Goal: Task Accomplishment & Management: Use online tool/utility

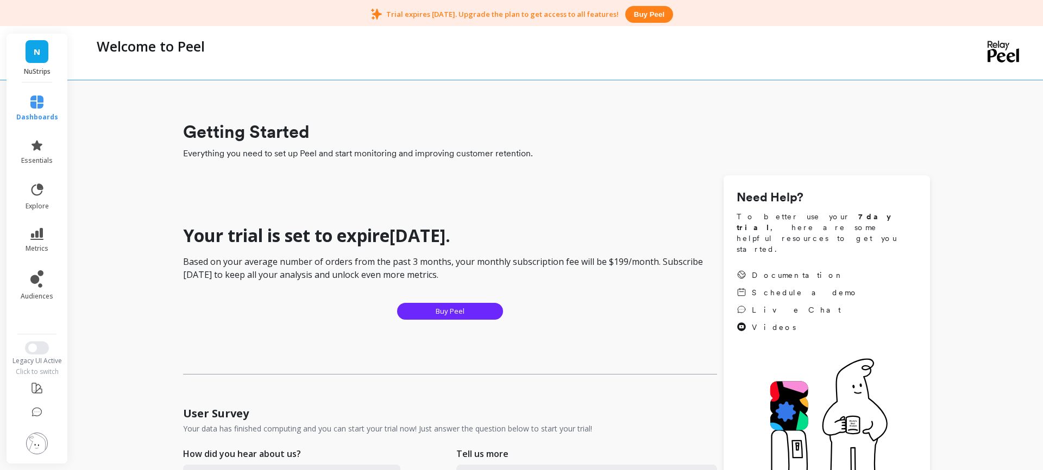
click at [45, 61] on link "N" at bounding box center [37, 51] width 23 height 23
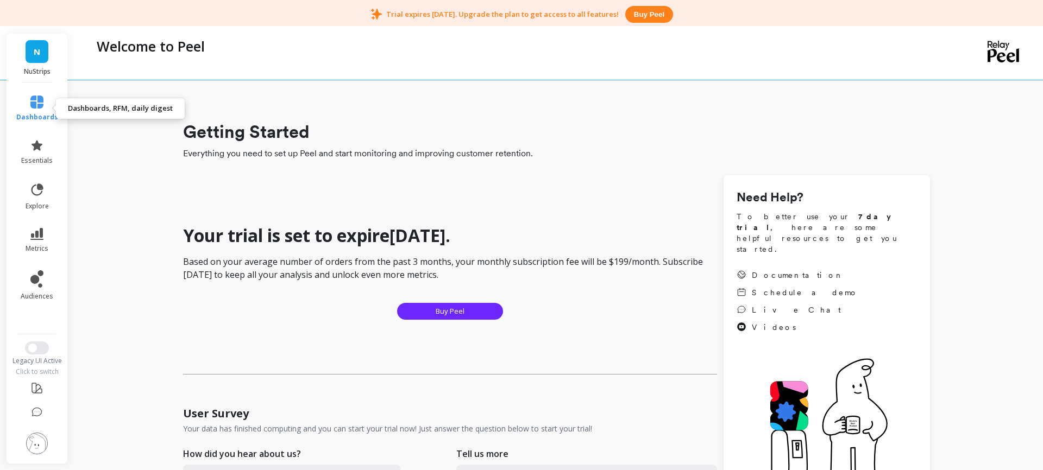
click at [40, 111] on link "dashboards" at bounding box center [37, 109] width 42 height 26
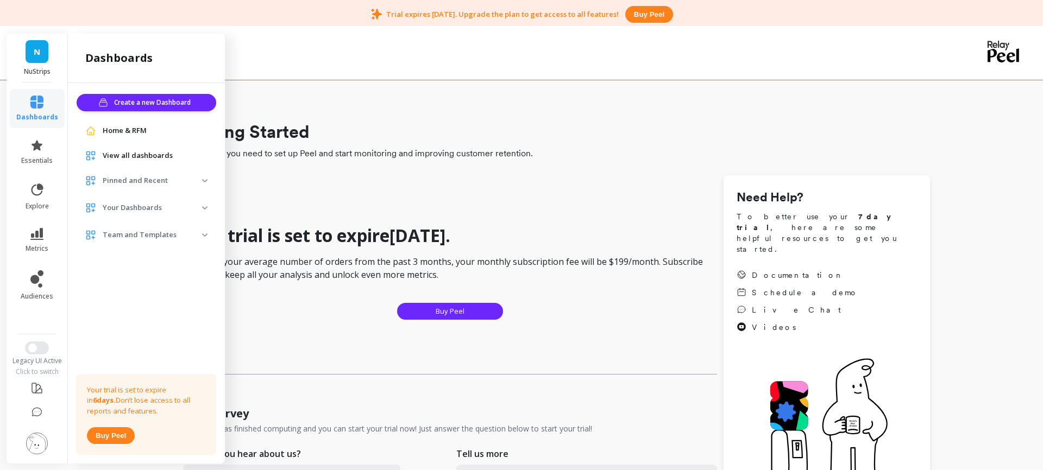
click at [131, 155] on span "View all dashboards" at bounding box center [138, 155] width 70 height 11
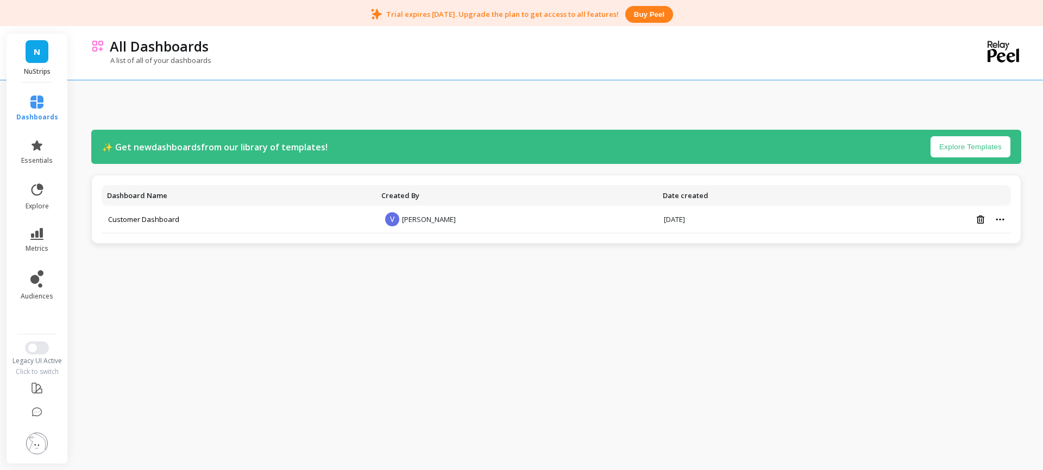
click at [267, 148] on p "✨ Get new dashboards from our library of templates!" at bounding box center [214, 147] width 225 height 13
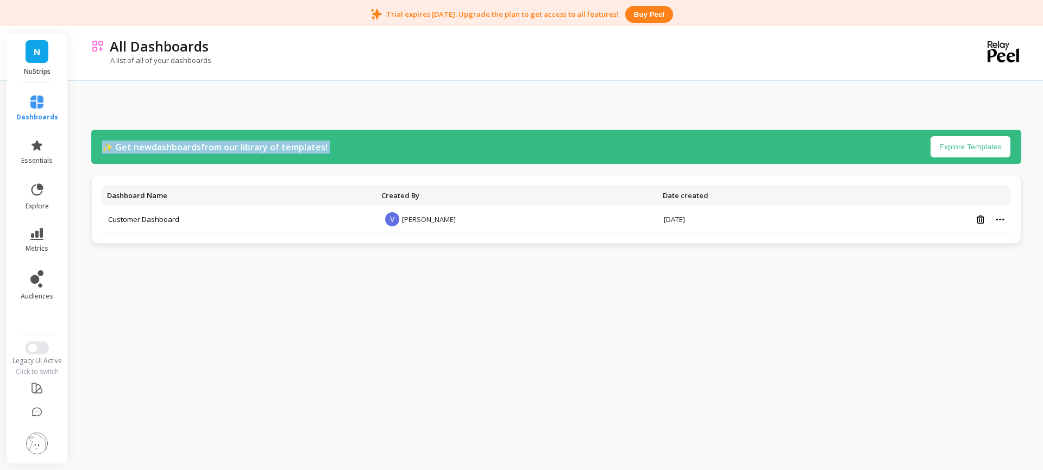
click at [267, 148] on p "✨ Get new dashboards from our library of templates!" at bounding box center [214, 147] width 225 height 13
click at [431, 146] on div "✨ Get new dashboards from our library of templates! Explore Templates" at bounding box center [556, 147] width 930 height 34
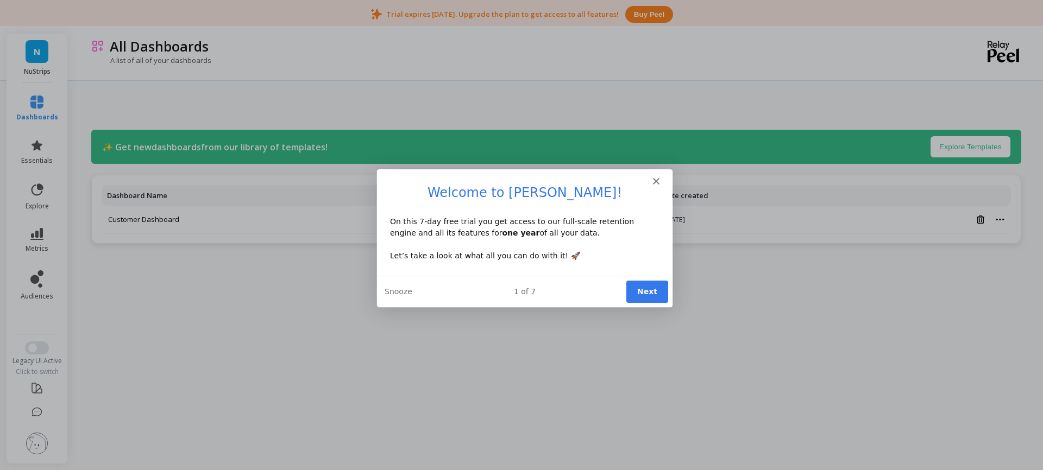
click at [422, 223] on div "On this 7-day free trial you get access to our full-scale retention engine and …" at bounding box center [524, 239] width 269 height 46
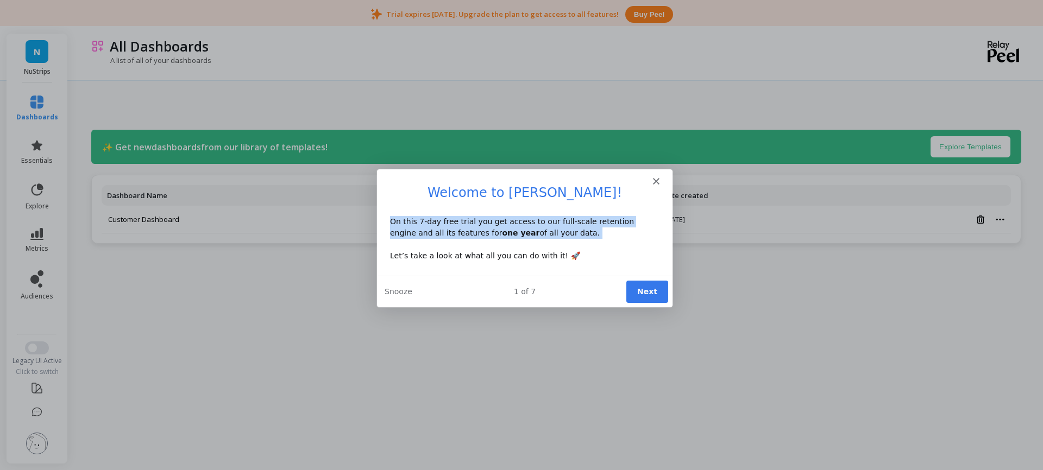
click at [422, 223] on div "On this 7-day free trial you get access to our full-scale retention engine and …" at bounding box center [524, 239] width 269 height 46
click at [477, 224] on div "On this 7-day free trial you get access to our full-scale retention engine and …" at bounding box center [524, 239] width 269 height 46
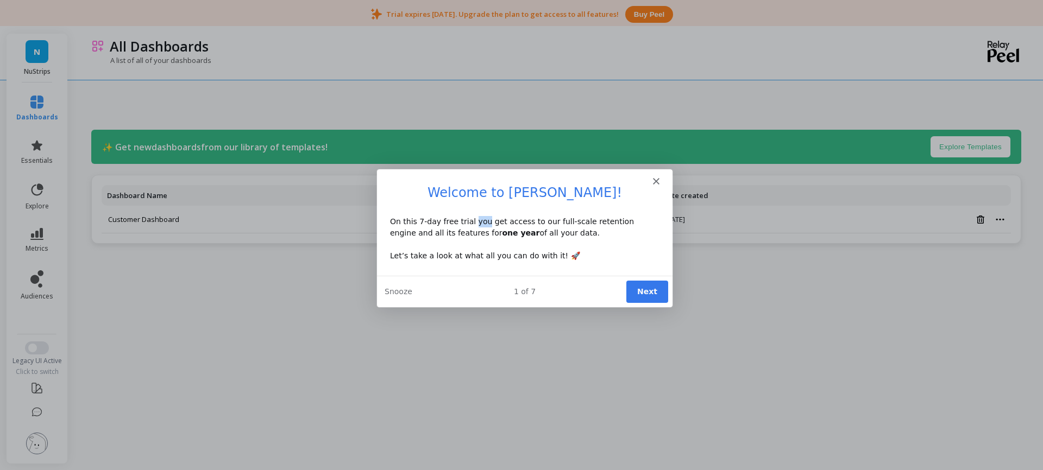
click at [477, 224] on div "On this 7-day free trial you get access to our full-scale retention engine and …" at bounding box center [524, 239] width 269 height 46
click at [520, 222] on div "On this 7-day free trial you get access to our full-scale retention engine and …" at bounding box center [524, 239] width 269 height 46
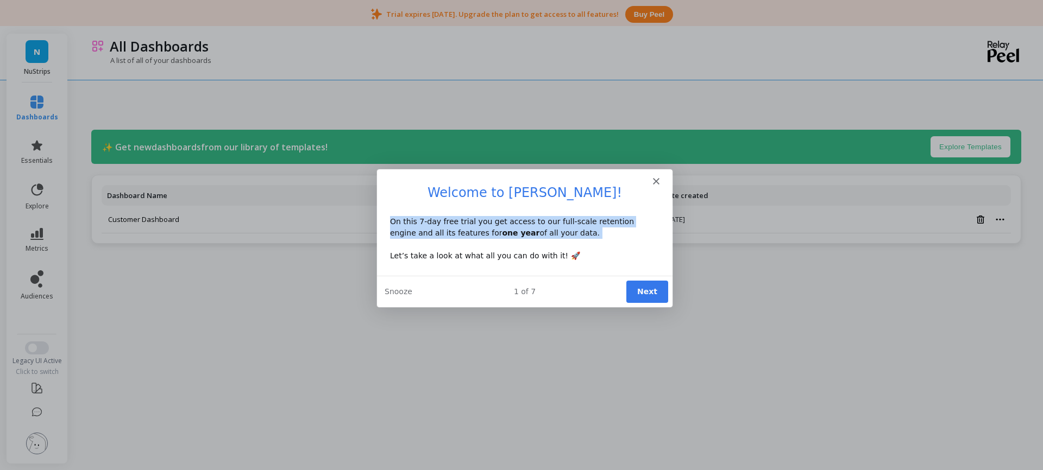
click at [520, 222] on div "On this 7-day free trial you get access to our full-scale retention engine and …" at bounding box center [524, 239] width 269 height 46
click at [658, 291] on button "Next" at bounding box center [647, 291] width 42 height 22
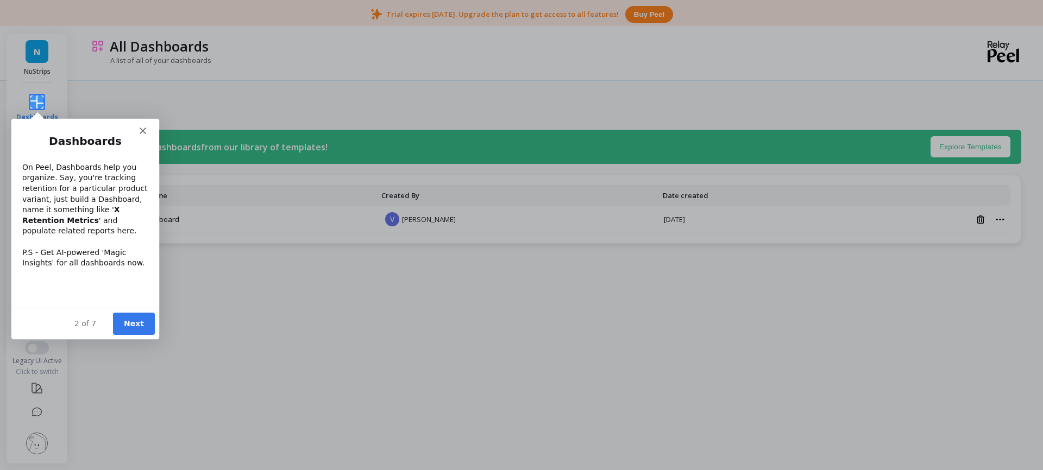
click at [51, 167] on div "On Peel, Dashboards help you organize. Say, you're tracking retention for a par…" at bounding box center [85, 215] width 126 height 106
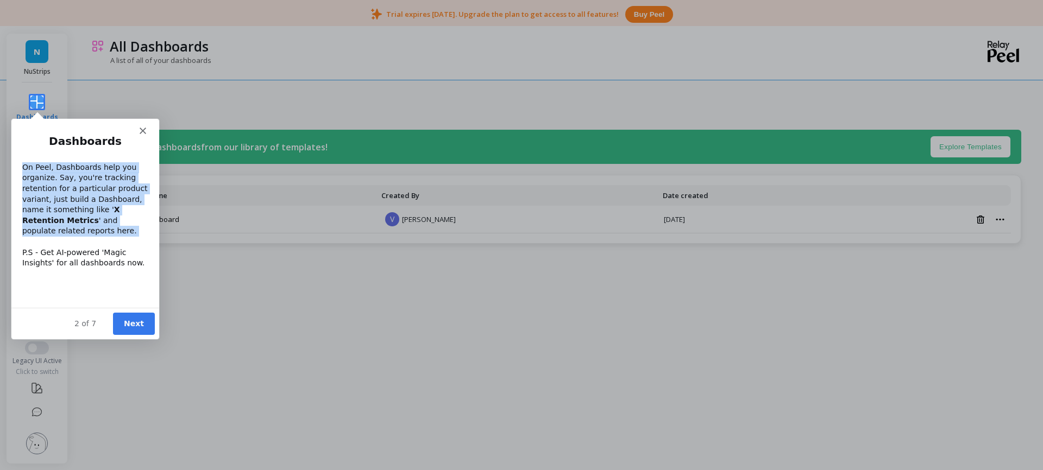
click at [51, 167] on div "On Peel, Dashboards help you organize. Say, you're tracking retention for a par…" at bounding box center [85, 215] width 126 height 106
click at [48, 183] on div "On Peel, Dashboards help you organize. Say, you're tracking retention for a par…" at bounding box center [85, 215] width 126 height 106
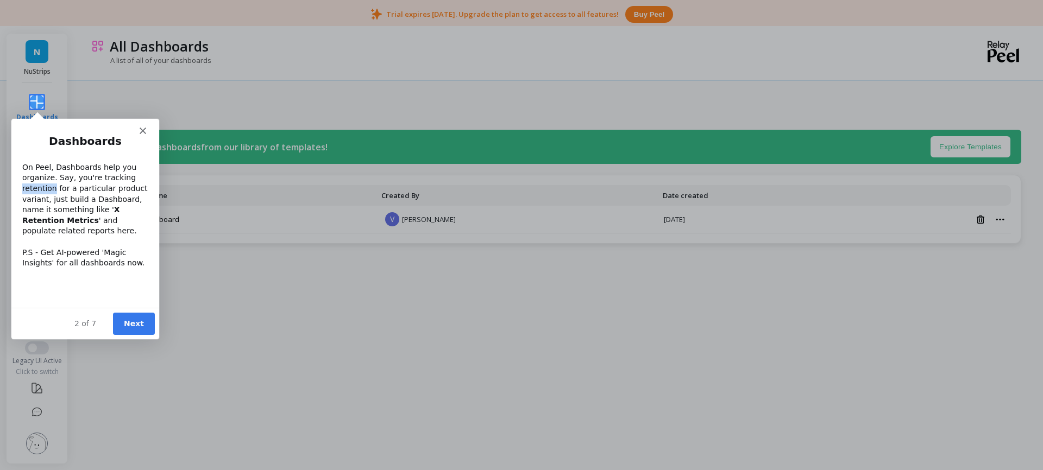
click at [48, 183] on div "On Peel, Dashboards help you organize. Say, you're tracking retention for a par…" at bounding box center [85, 215] width 126 height 106
click at [61, 190] on div "On Peel, Dashboards help you organize. Say, you're tracking retention for a par…" at bounding box center [85, 215] width 126 height 106
click at [90, 190] on div "On Peel, Dashboards help you organize. Say, you're tracking retention for a par…" at bounding box center [85, 215] width 126 height 106
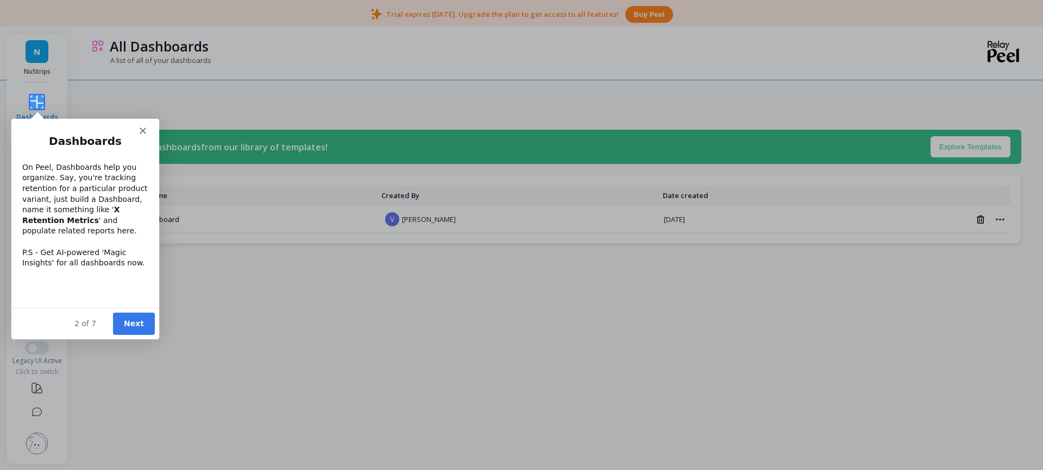
click at [33, 203] on div "On Peel, Dashboards help you organize. Say, you're tracking retention for a par…" at bounding box center [85, 215] width 126 height 106
click at [73, 199] on div "On Peel, Dashboards help you organize. Say, you're tracking retention for a par…" at bounding box center [85, 215] width 126 height 106
click at [65, 209] on div "On Peel, Dashboards help you organize. Say, you're tracking retention for a par…" at bounding box center [85, 215] width 126 height 106
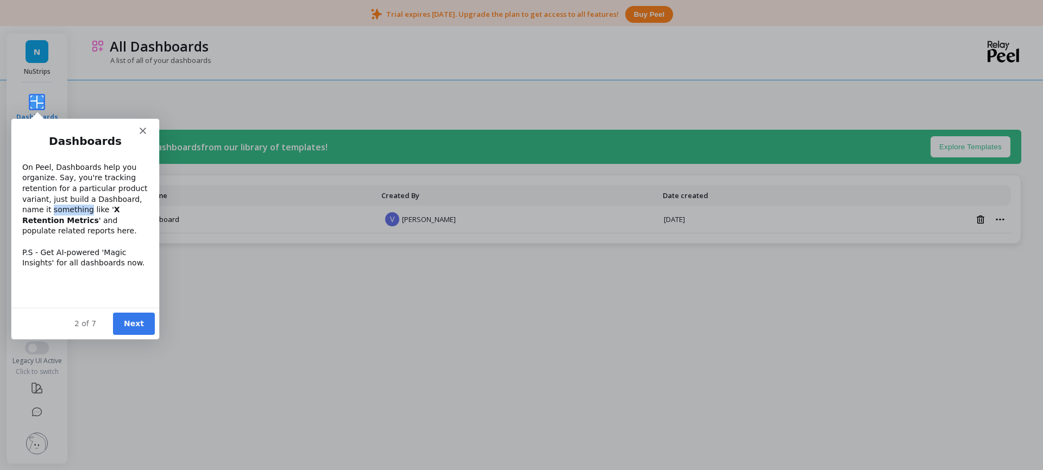
click at [65, 209] on div "On Peel, Dashboards help you organize. Say, you're tracking retention for a par…" at bounding box center [85, 215] width 126 height 106
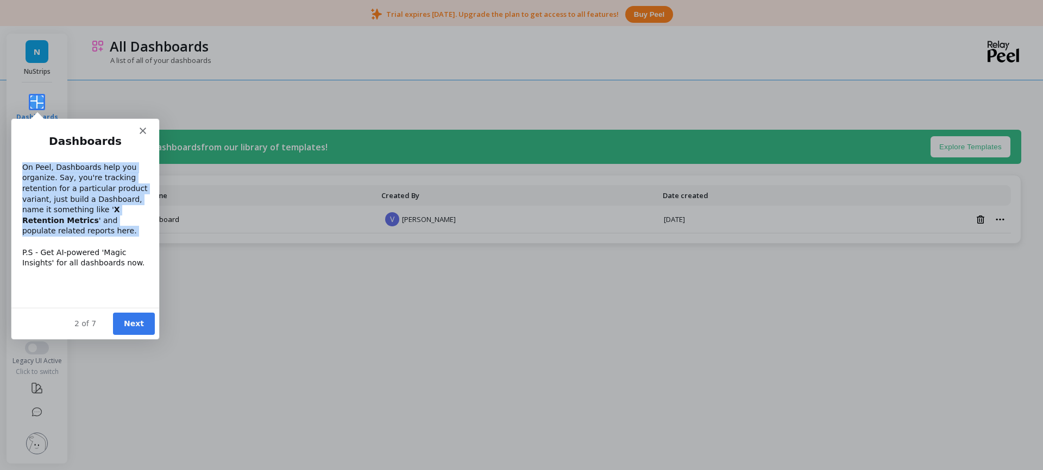
click at [65, 209] on div "On Peel, Dashboards help you organize. Say, you're tracking retention for a par…" at bounding box center [85, 215] width 126 height 106
click at [67, 223] on div "On Peel, Dashboards help you organize. Say, you're tracking retention for a par…" at bounding box center [85, 215] width 126 height 106
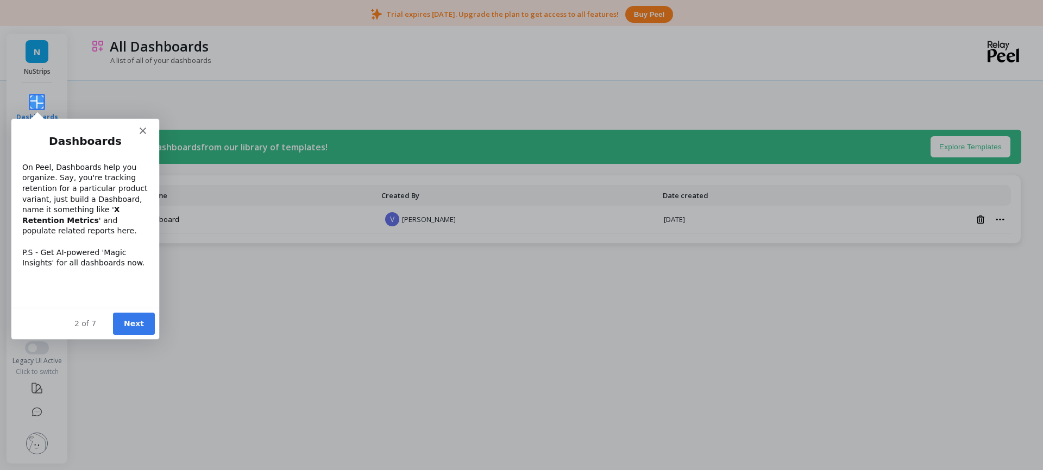
click at [67, 223] on div "On Peel, Dashboards help you organize. Say, you're tracking retention for a par…" at bounding box center [85, 215] width 126 height 106
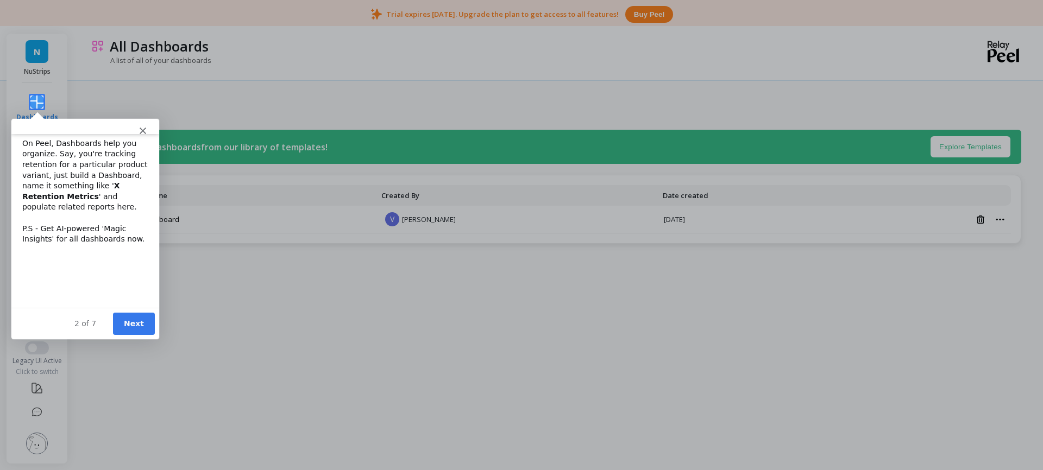
click at [70, 193] on div "On Peel, Dashboards help you organize. Say, you're tracking retention for a par…" at bounding box center [85, 191] width 126 height 106
click at [59, 208] on div "On Peel, Dashboards help you organize. Say, you're tracking retention for a par…" at bounding box center [85, 191] width 126 height 106
click at [111, 209] on div "On Peel, Dashboards help you organize. Say, you're tracking retention for a par…" at bounding box center [85, 191] width 126 height 106
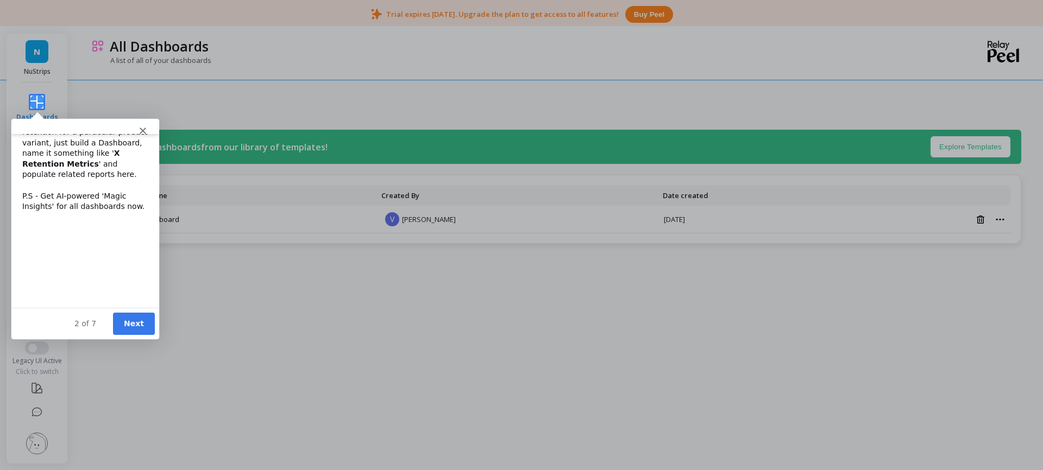
scroll to position [42, 0]
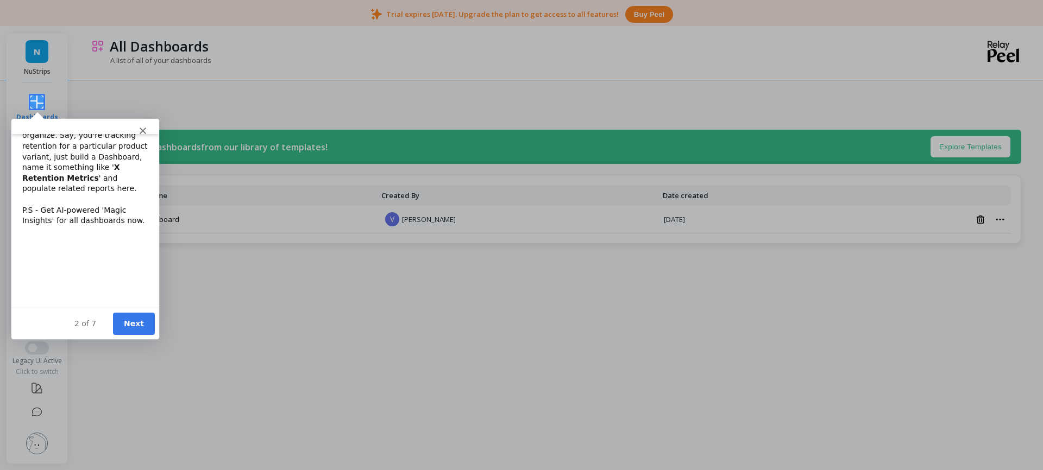
click at [39, 218] on div "On Peel, Dashboards help you organize. Say, you're tracking retention for a par…" at bounding box center [85, 173] width 126 height 106
click at [77, 217] on div "On Peel, Dashboards help you organize. Say, you're tracking retention for a par…" at bounding box center [85, 173] width 126 height 106
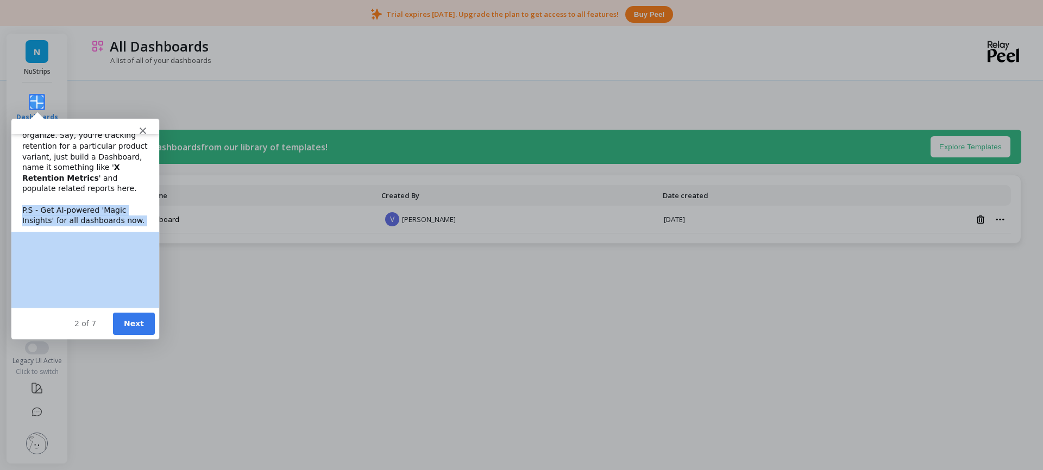
click at [77, 217] on div "On Peel, Dashboards help you organize. Say, you're tracking retention for a par…" at bounding box center [85, 173] width 126 height 106
click at [135, 330] on button "Next" at bounding box center [133, 323] width 42 height 22
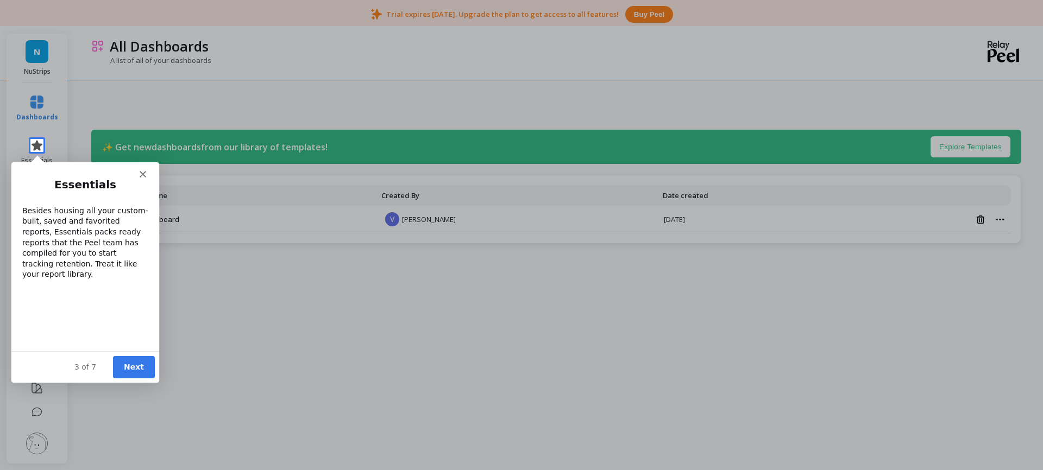
scroll to position [0, 0]
click at [122, 374] on button "Next" at bounding box center [133, 367] width 42 height 22
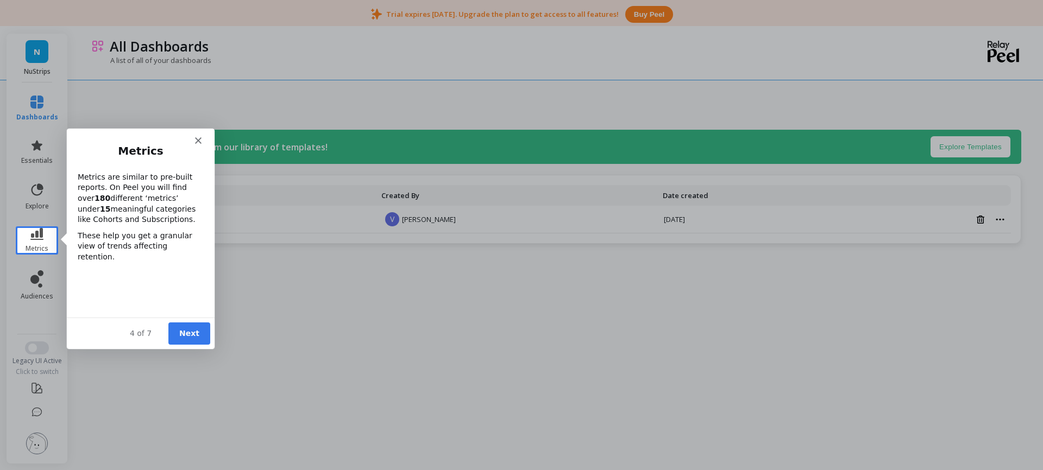
click at [190, 336] on button "Next" at bounding box center [188, 333] width 42 height 22
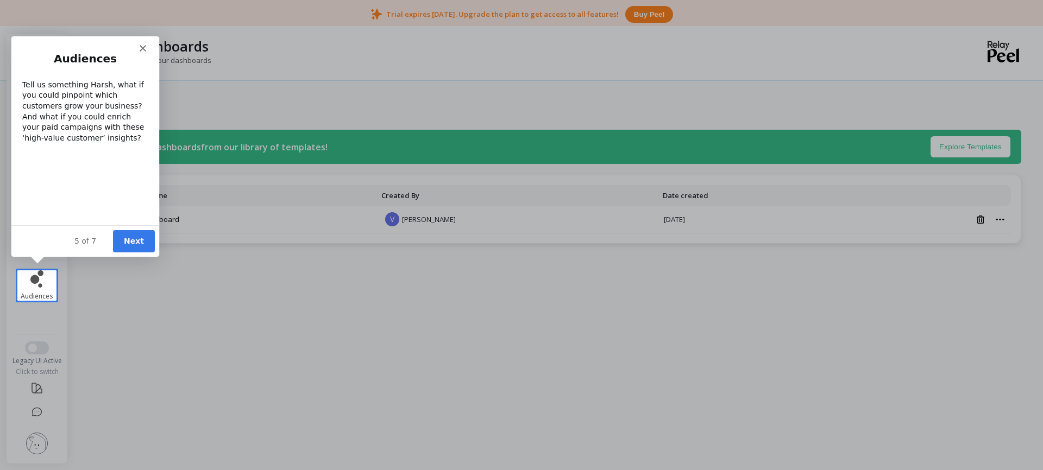
click at [46, 86] on div "Tell us something Harsh, what if you could pinpoint which customers grow your b…" at bounding box center [85, 111] width 126 height 64
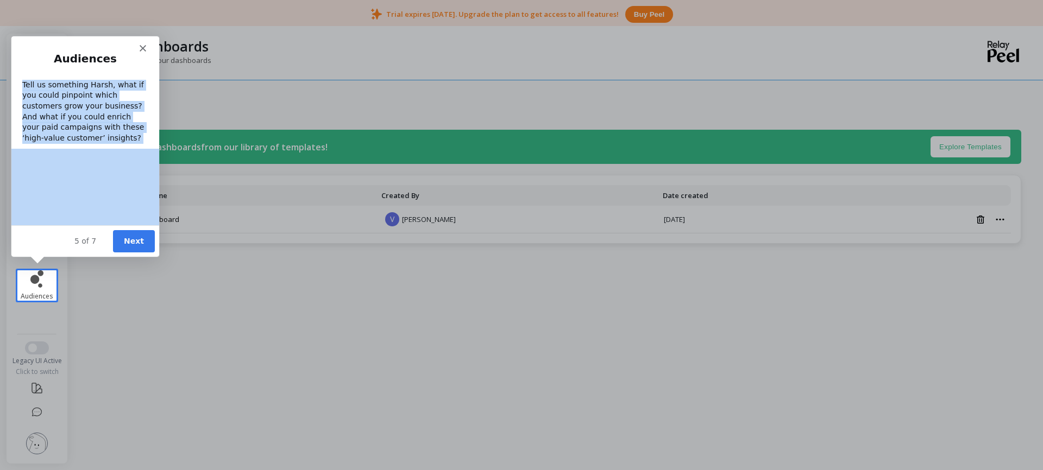
click at [46, 86] on div "Tell us something Harsh, what if you could pinpoint which customers grow your b…" at bounding box center [85, 111] width 126 height 64
click at [37, 98] on div "Tell us something Harsh, what if you could pinpoint which customers grow your b…" at bounding box center [85, 111] width 126 height 64
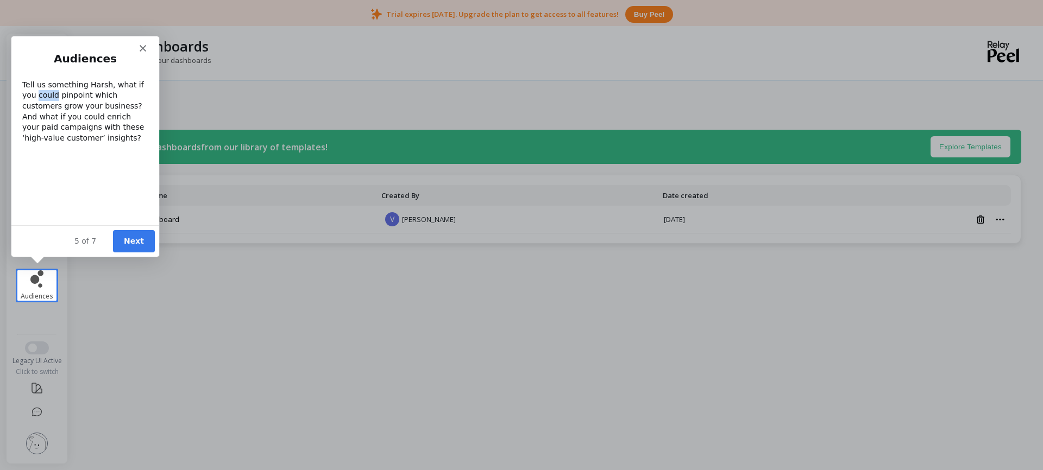
click at [37, 98] on div "Tell us something Harsh, what if you could pinpoint which customers grow your b…" at bounding box center [85, 111] width 126 height 64
click at [67, 96] on div "Tell us something Harsh, what if you could pinpoint which customers grow your b…" at bounding box center [85, 111] width 126 height 64
click at [60, 108] on div "Tell us something Harsh, what if you could pinpoint which customers grow your b…" at bounding box center [85, 111] width 126 height 64
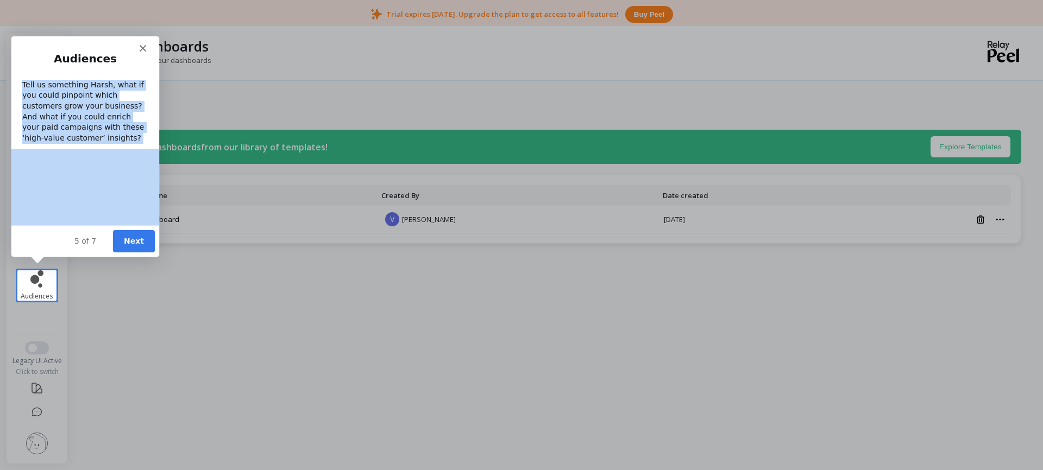
click at [60, 108] on div "Tell us something Harsh, what if you could pinpoint which customers grow your b…" at bounding box center [85, 111] width 126 height 64
click at [58, 116] on div "Tell us something Harsh, what if you could pinpoint which customers grow your b…" at bounding box center [85, 111] width 126 height 64
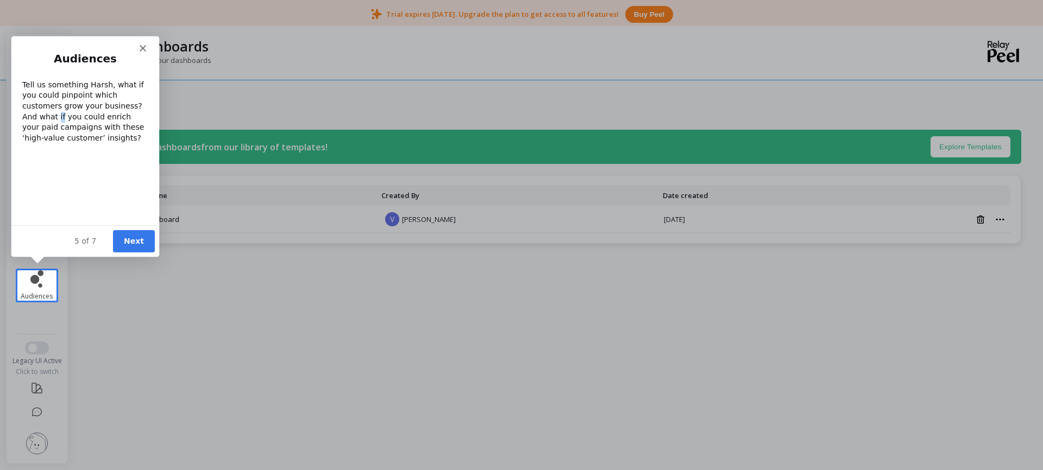
click at [58, 116] on div "Tell us something Harsh, what if you could pinpoint which customers grow your b…" at bounding box center [85, 111] width 126 height 64
click at [97, 118] on div "Tell us something Harsh, what if you could pinpoint which customers grow your b…" at bounding box center [85, 111] width 126 height 64
click at [87, 129] on div "Tell us something Harsh, what if you could pinpoint which customers grow your b…" at bounding box center [85, 111] width 126 height 64
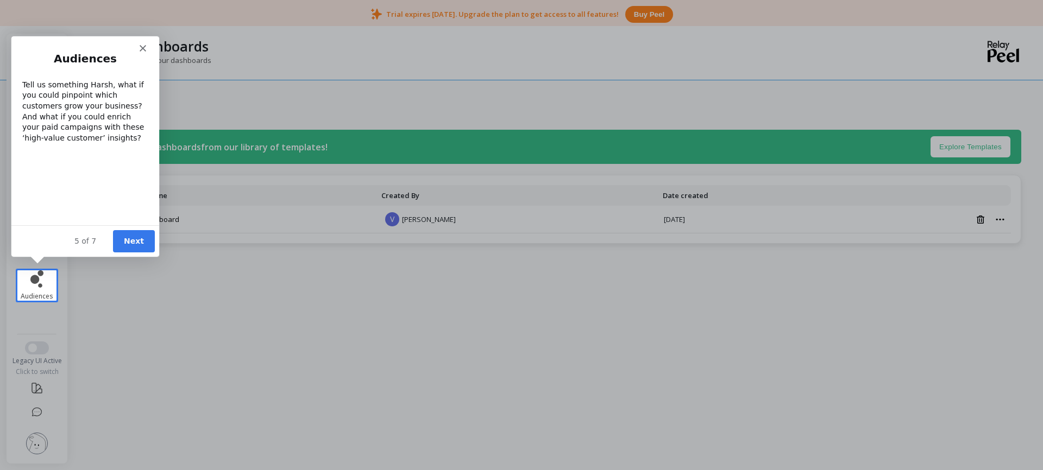
click at [108, 128] on div "Tell us something Harsh, what if you could pinpoint which customers grow your b…" at bounding box center [85, 111] width 126 height 64
click at [102, 137] on div "Tell us something Harsh, what if you could pinpoint which customers grow your b…" at bounding box center [85, 111] width 126 height 64
click at [140, 236] on button "Next" at bounding box center [133, 241] width 42 height 22
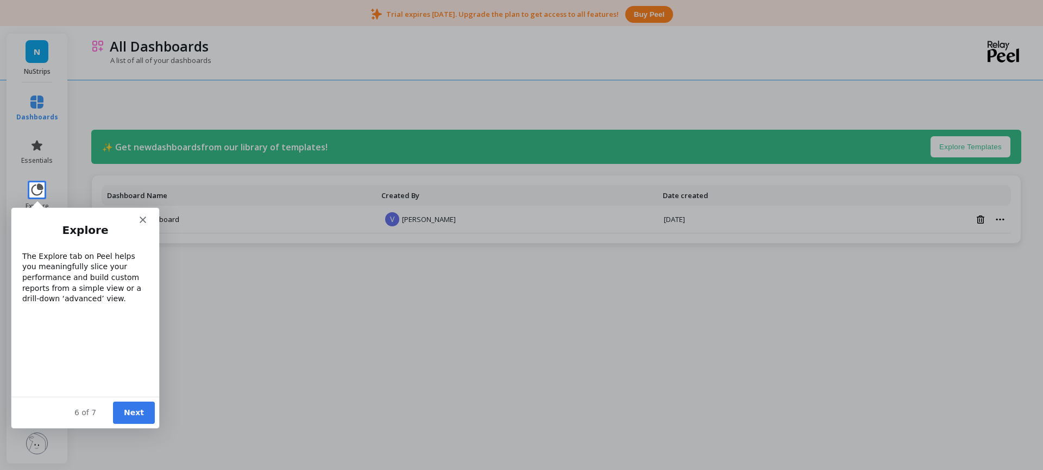
click at [139, 418] on button "Next" at bounding box center [133, 412] width 42 height 22
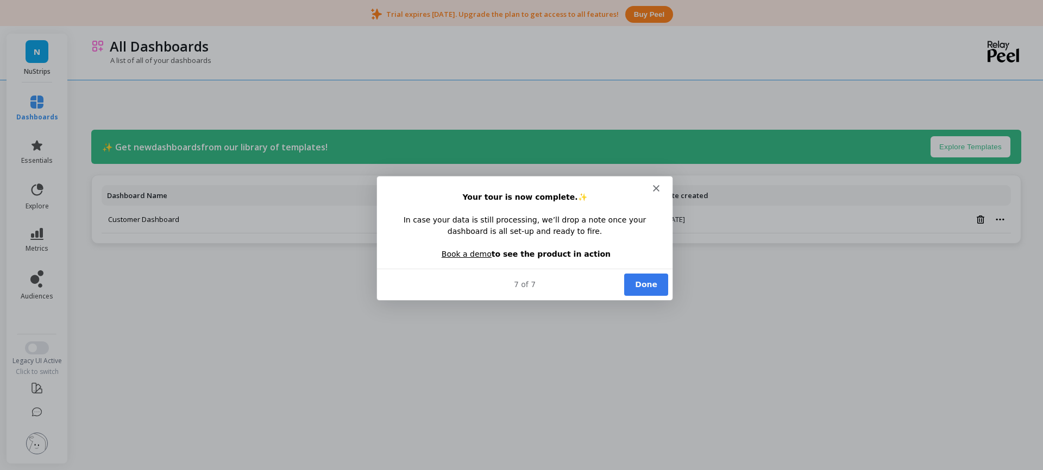
click at [635, 284] on button "Done" at bounding box center [646, 284] width 44 height 22
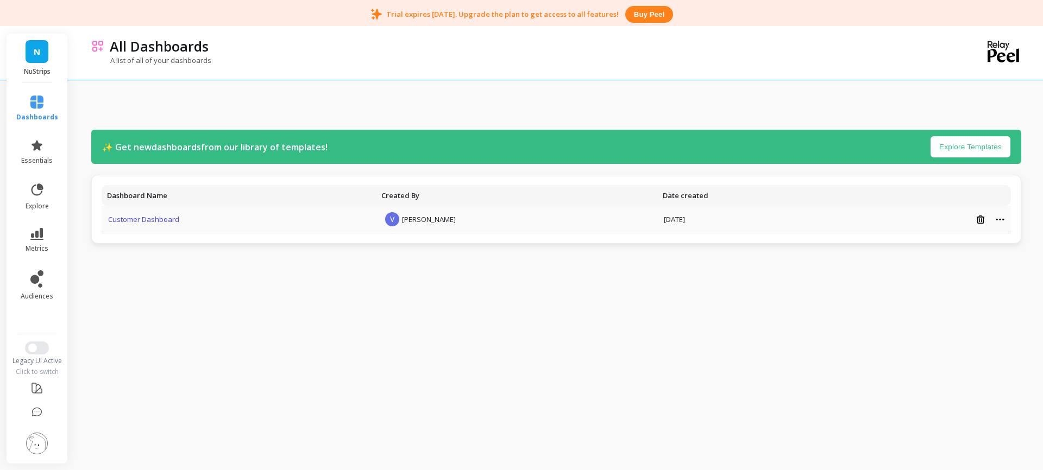
click at [149, 220] on link "Customer Dashboard" at bounding box center [143, 220] width 71 height 10
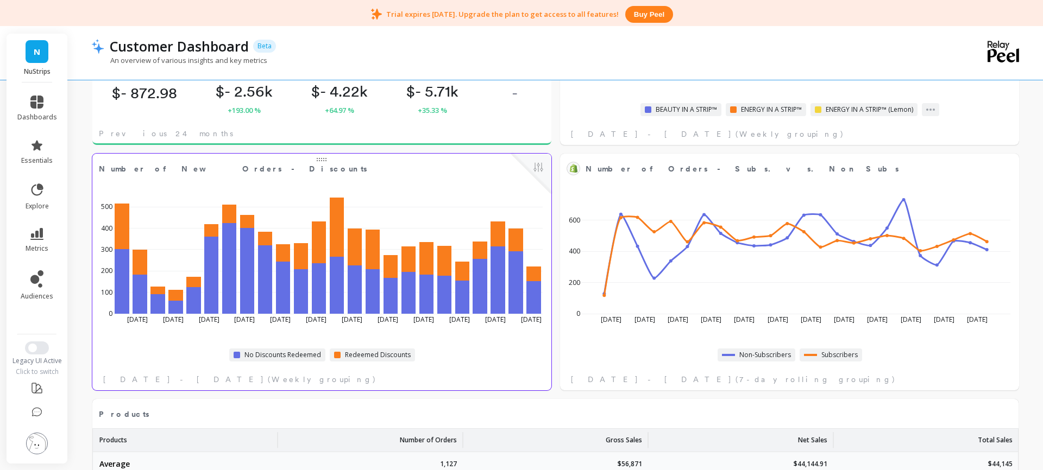
scroll to position [1130, 0]
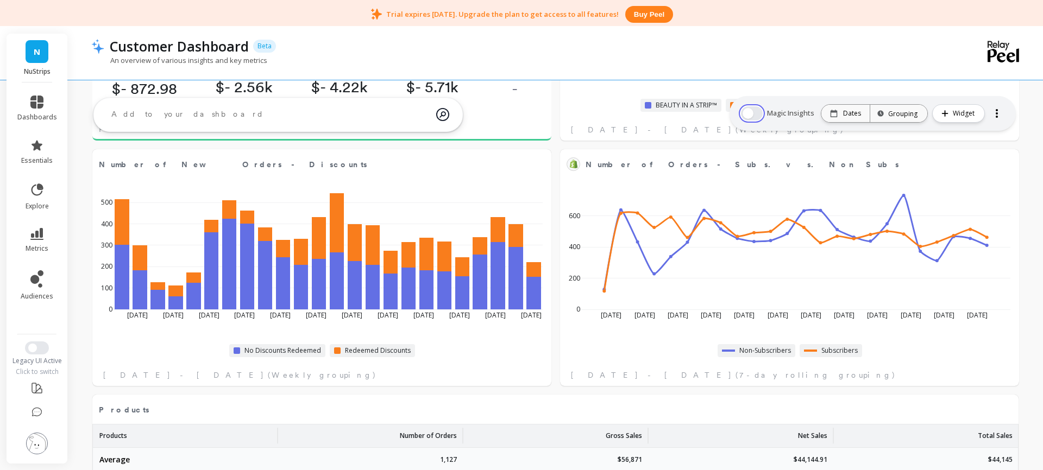
click at [754, 113] on button "button" at bounding box center [752, 113] width 22 height 14
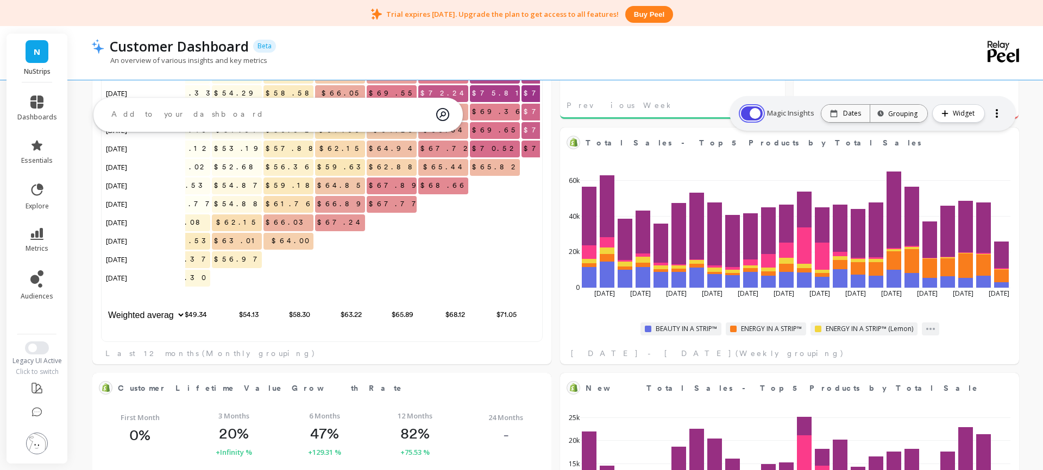
scroll to position [0, 0]
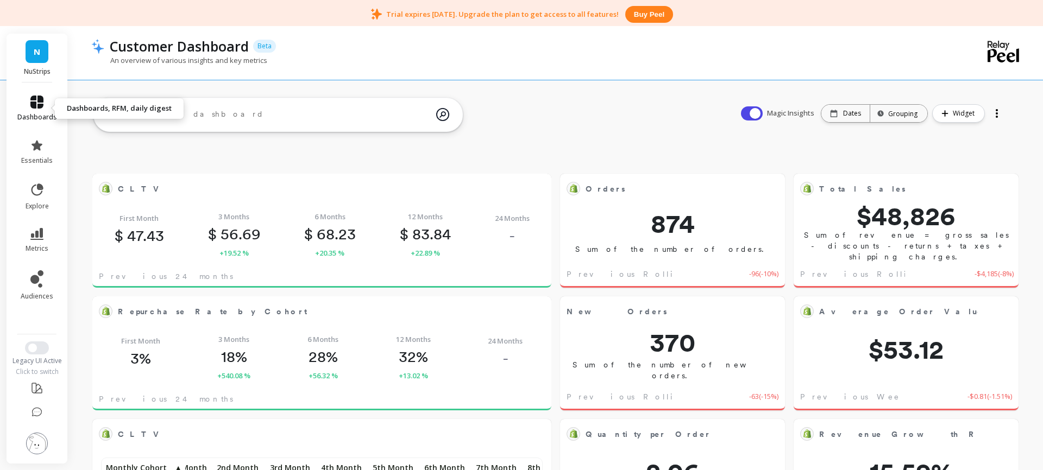
click at [24, 106] on link "dashboards" at bounding box center [37, 109] width 40 height 26
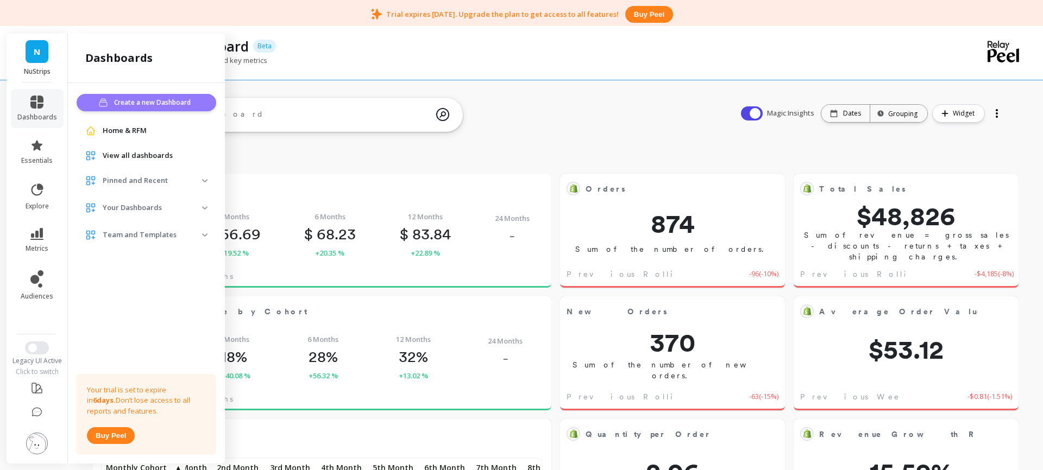
click at [149, 103] on span "Create a new Dashboard" at bounding box center [154, 102] width 80 height 11
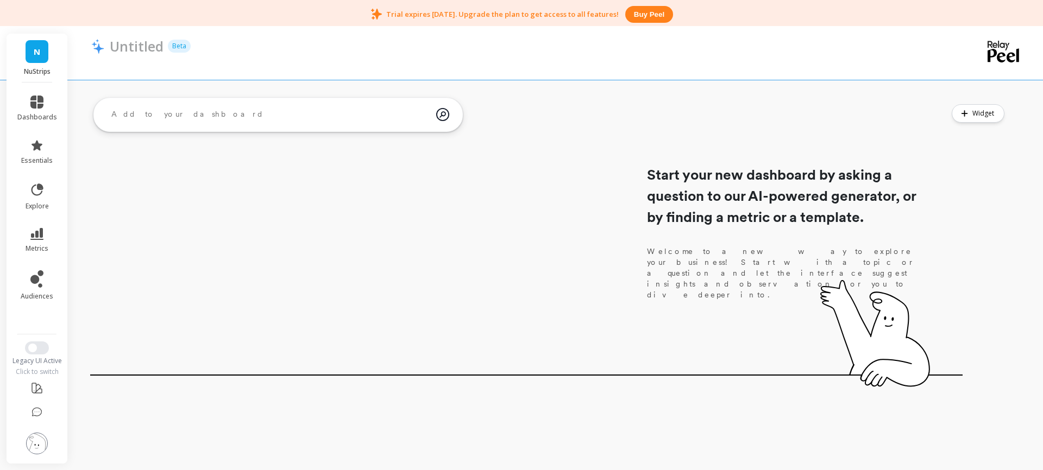
click at [698, 221] on h1 "Start your new dashboard by asking a question to our AI-powered generator, or b…" at bounding box center [783, 196] width 272 height 64
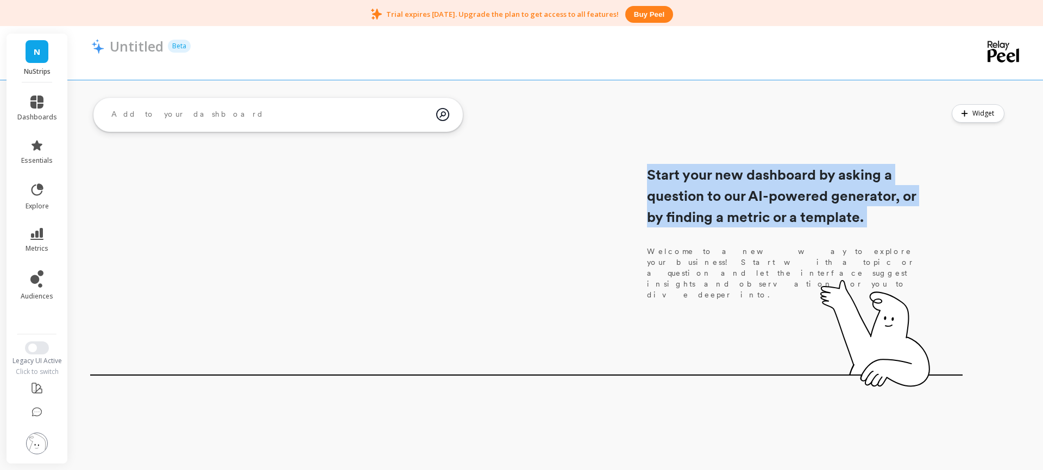
click at [698, 221] on h1 "Start your new dashboard by asking a question to our AI-powered generator, or b…" at bounding box center [783, 196] width 272 height 64
click at [825, 227] on h1 "Start your new dashboard by asking a question to our AI-powered generator, or b…" at bounding box center [783, 196] width 272 height 64
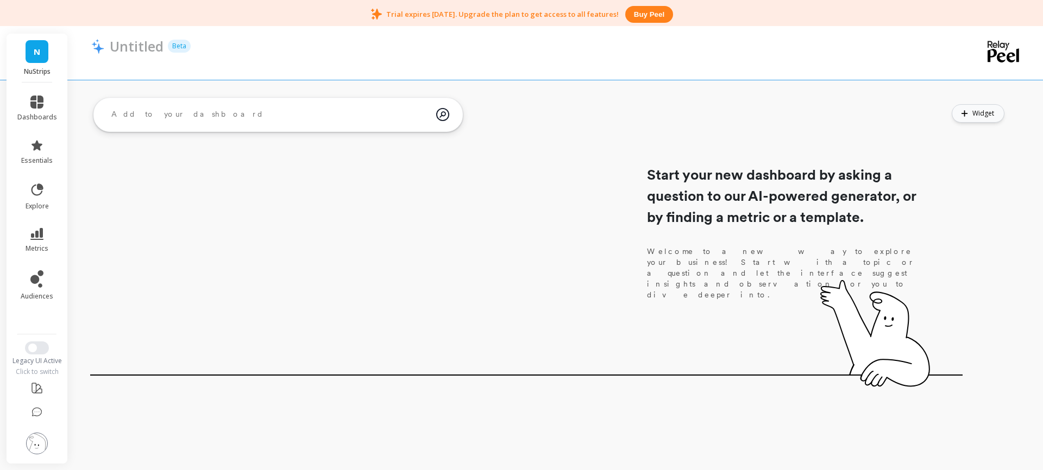
click at [977, 115] on span "Widget" at bounding box center [985, 113] width 25 height 11
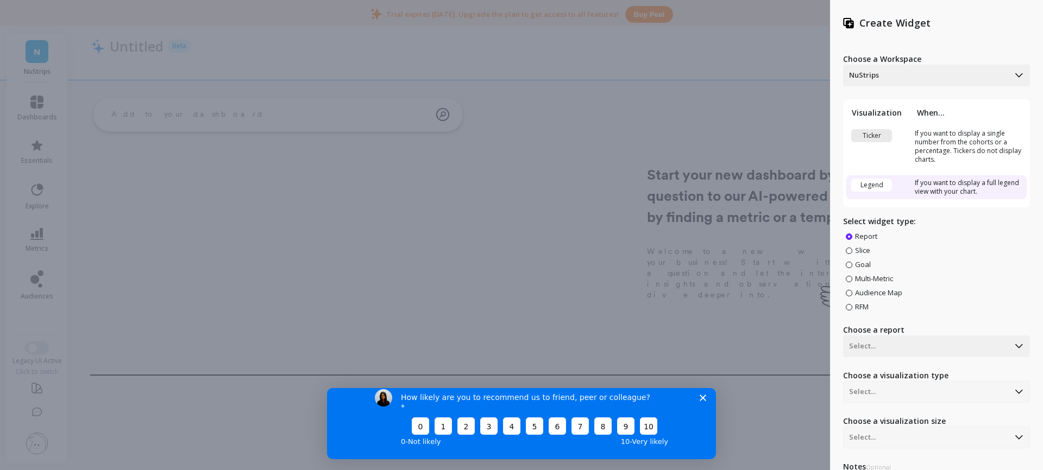
scroll to position [83, 0]
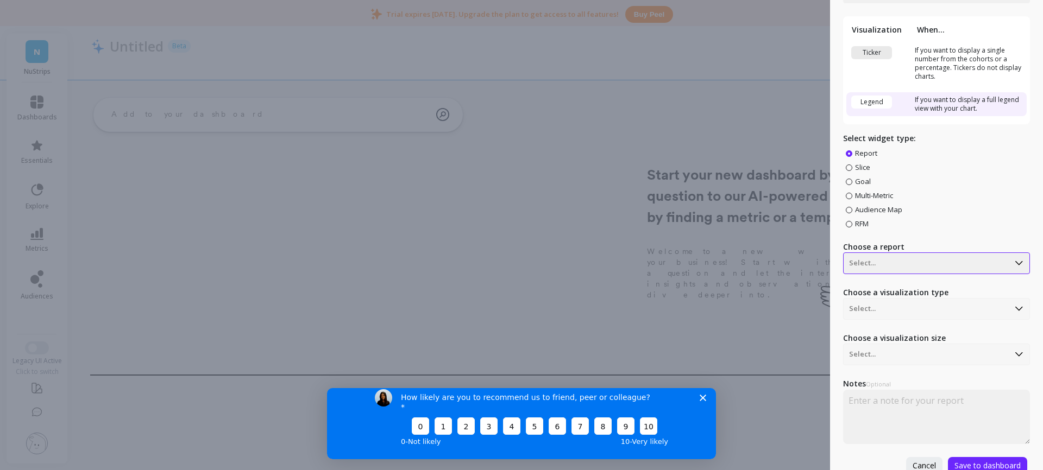
click at [925, 267] on div at bounding box center [926, 263] width 154 height 13
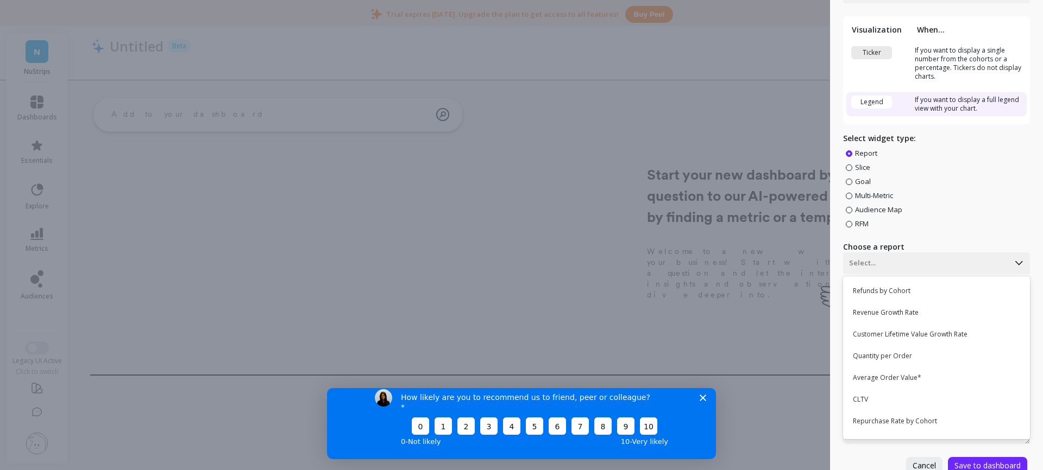
click at [948, 225] on div "Report Slice Goal Multi-Metric Audience Map RFM" at bounding box center [936, 188] width 187 height 80
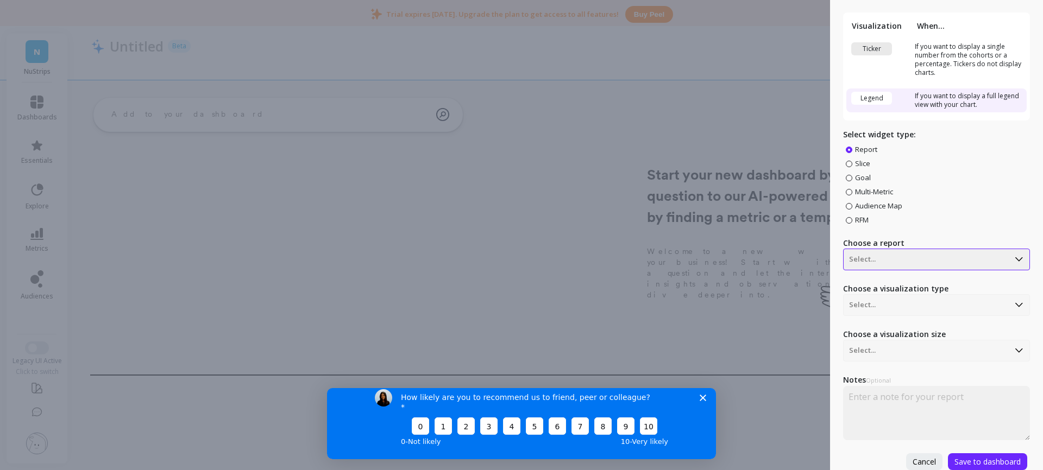
scroll to position [86, 0]
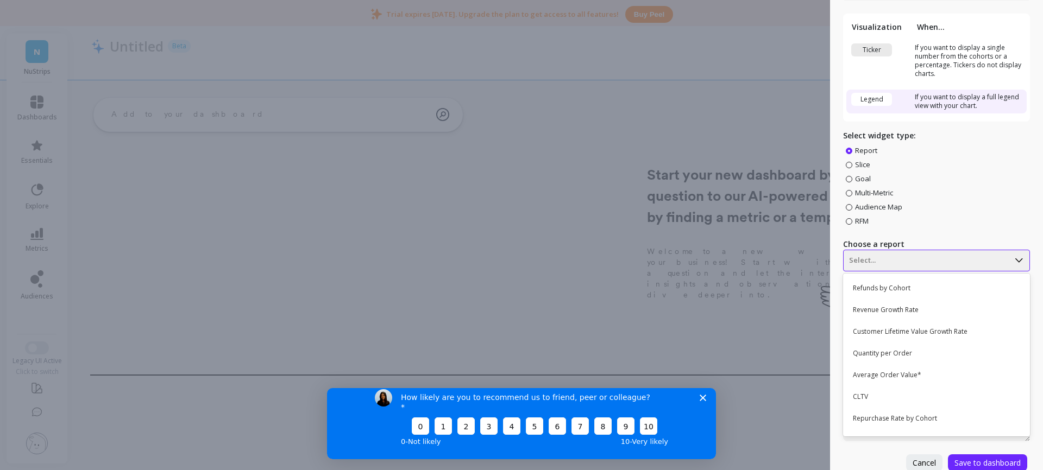
click at [925, 259] on div at bounding box center [926, 260] width 154 height 13
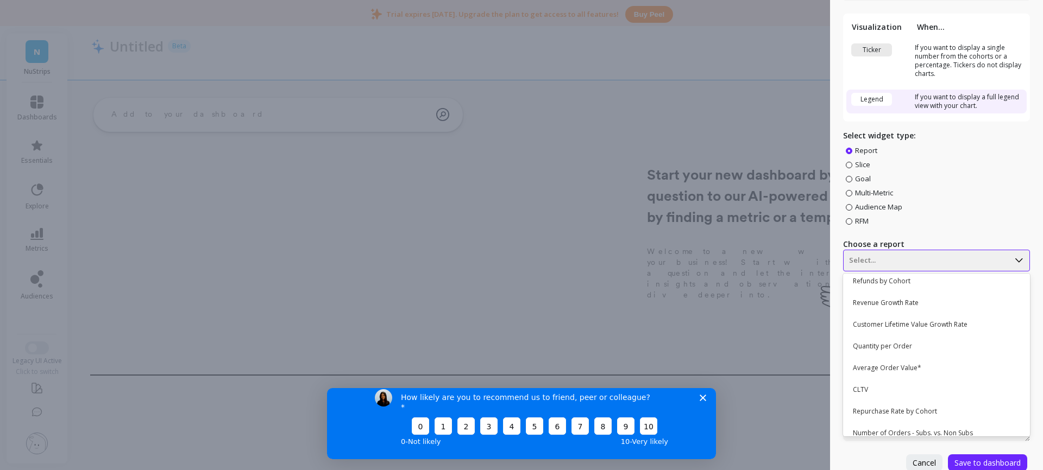
click at [959, 260] on div at bounding box center [926, 260] width 154 height 13
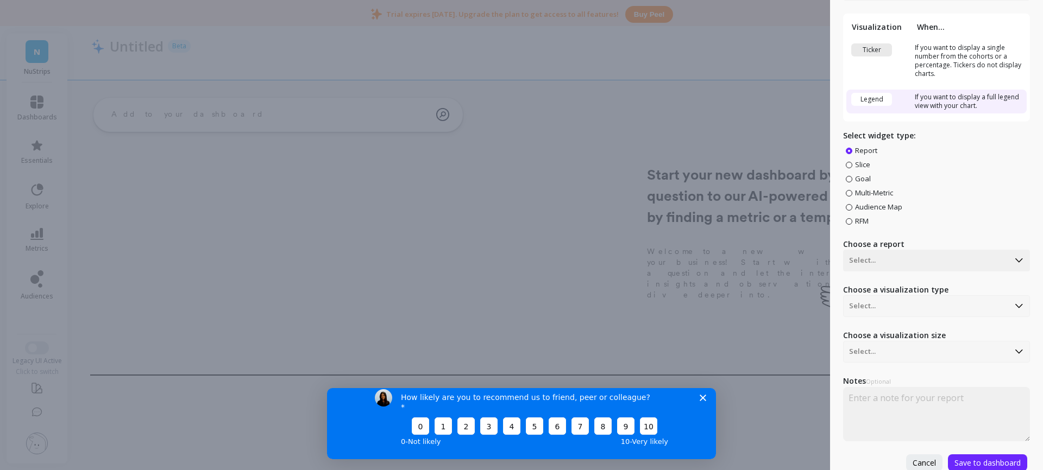
click at [940, 311] on div "Choose a visualization type Select..." at bounding box center [936, 301] width 187 height 33
click at [940, 308] on div "Choose a visualization type Select..." at bounding box center [936, 301] width 187 height 33
click at [928, 304] on div "Choose a visualization type Select..." at bounding box center [936, 301] width 187 height 33
click at [1017, 306] on div "Choose a visualization type Select..." at bounding box center [936, 301] width 187 height 33
click at [961, 356] on div "Choose a visualization size Select..." at bounding box center [936, 346] width 187 height 33
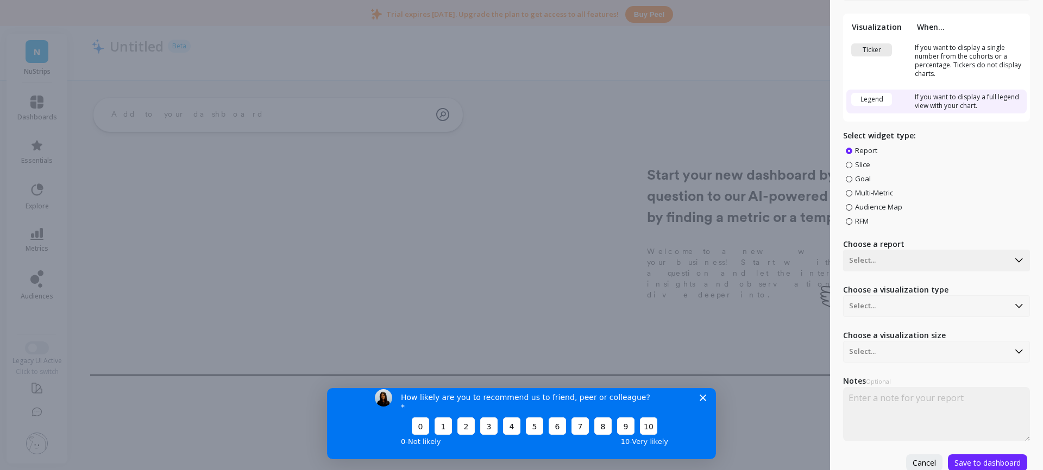
click at [961, 353] on div "Choose a visualization size Select..." at bounding box center [936, 346] width 187 height 33
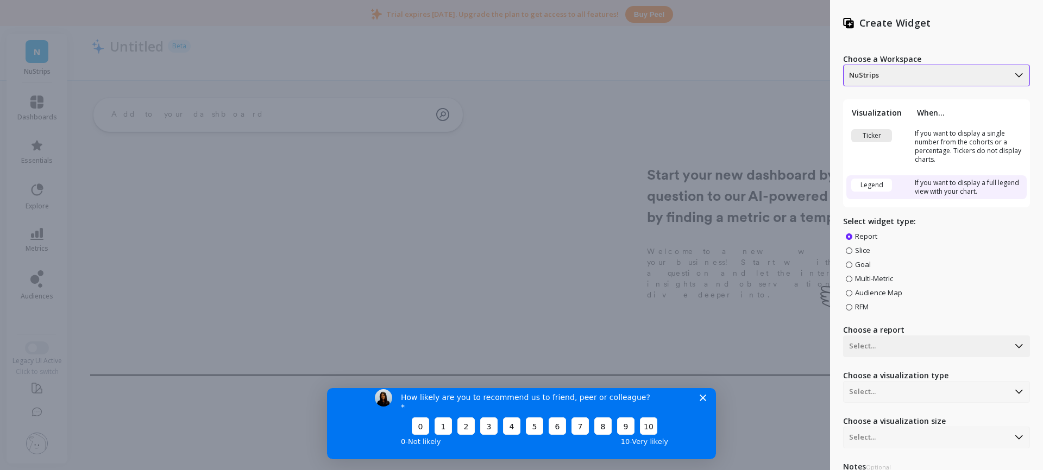
click at [877, 74] on div at bounding box center [926, 75] width 154 height 13
click at [619, 93] on div "Create Widget Choose a Workspace NuStrips Visualization When... Ticker If you w…" at bounding box center [521, 235] width 1043 height 470
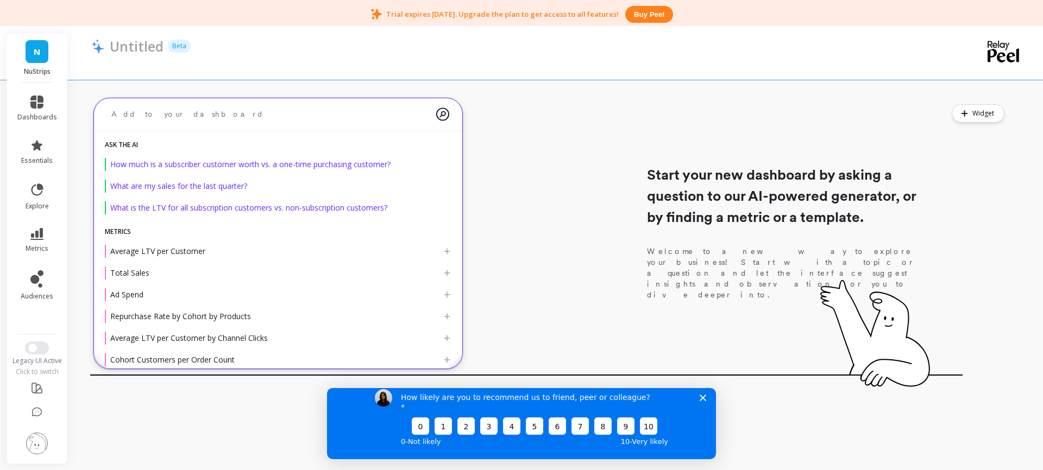
click at [197, 121] on textarea at bounding box center [270, 114] width 334 height 29
click at [205, 110] on textarea at bounding box center [270, 114] width 334 height 29
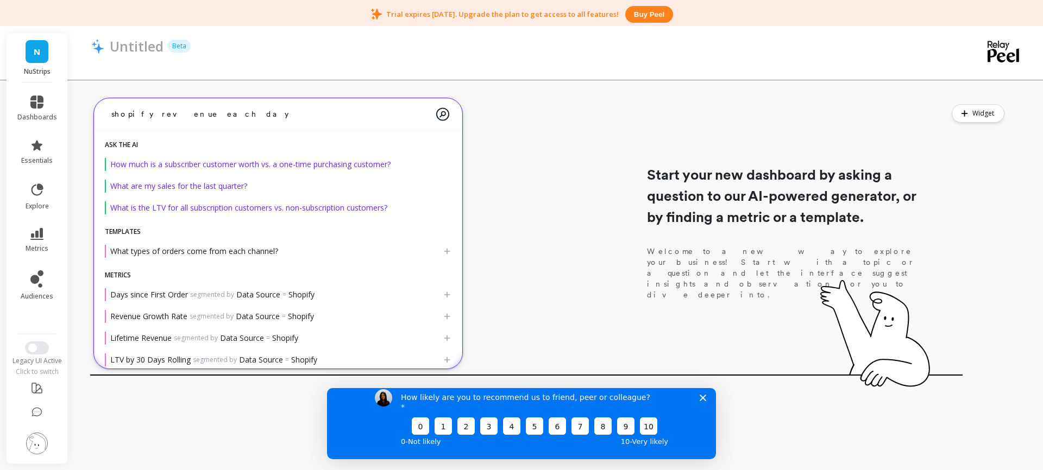
type textarea "shopify revenue each day"
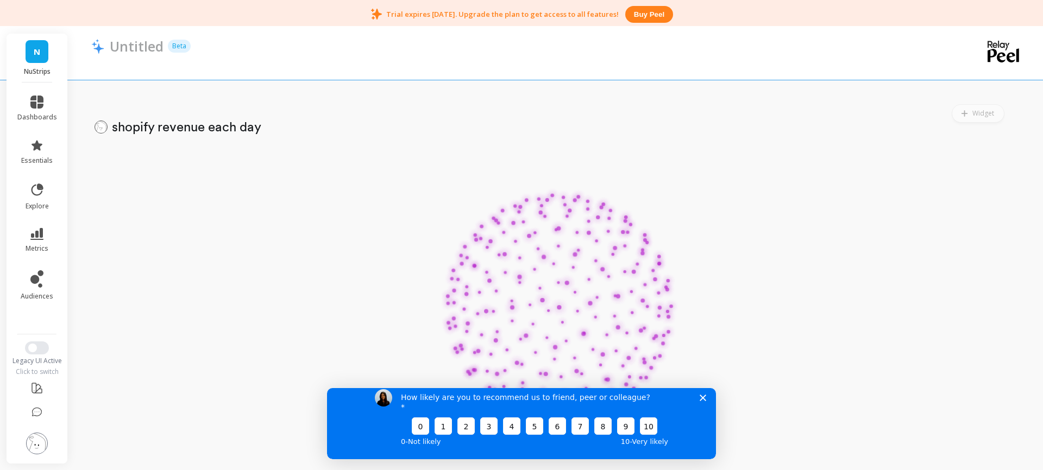
scroll to position [57, 0]
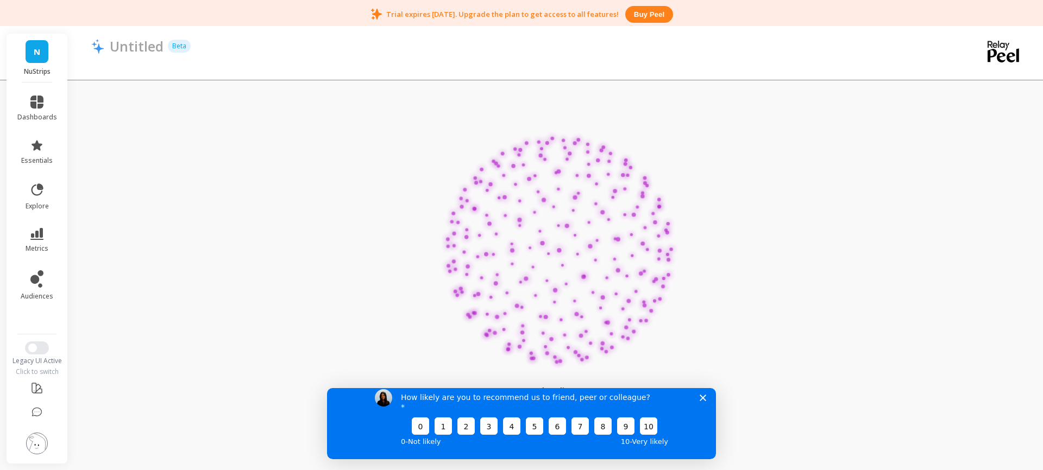
click at [705, 401] on polygon "Close survey" at bounding box center [703, 397] width 7 height 7
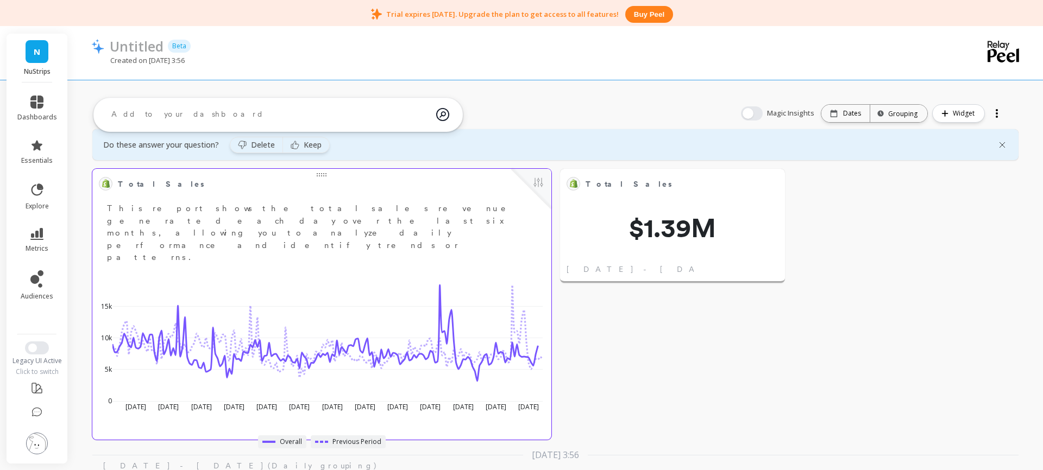
scroll to position [93, 0]
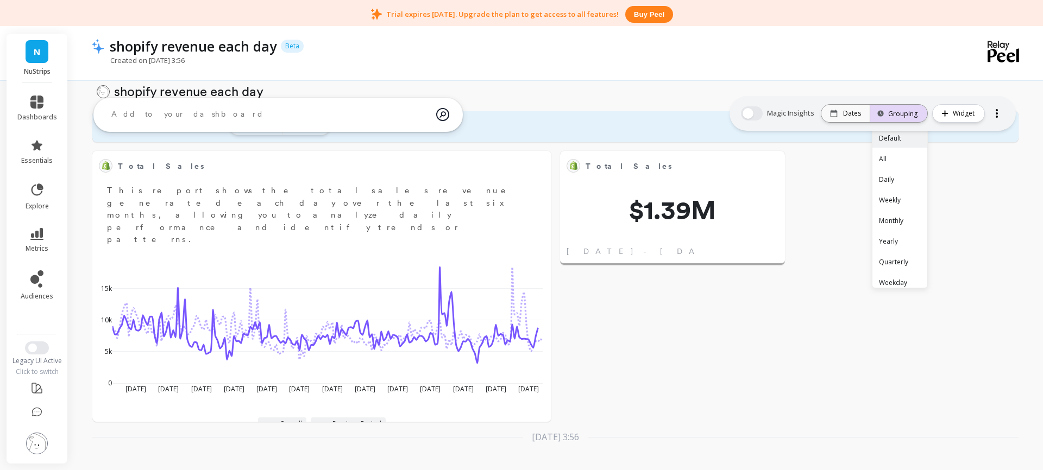
click at [889, 113] on div "Grouping" at bounding box center [898, 114] width 37 height 10
click at [889, 180] on div "Daily" at bounding box center [900, 179] width 55 height 19
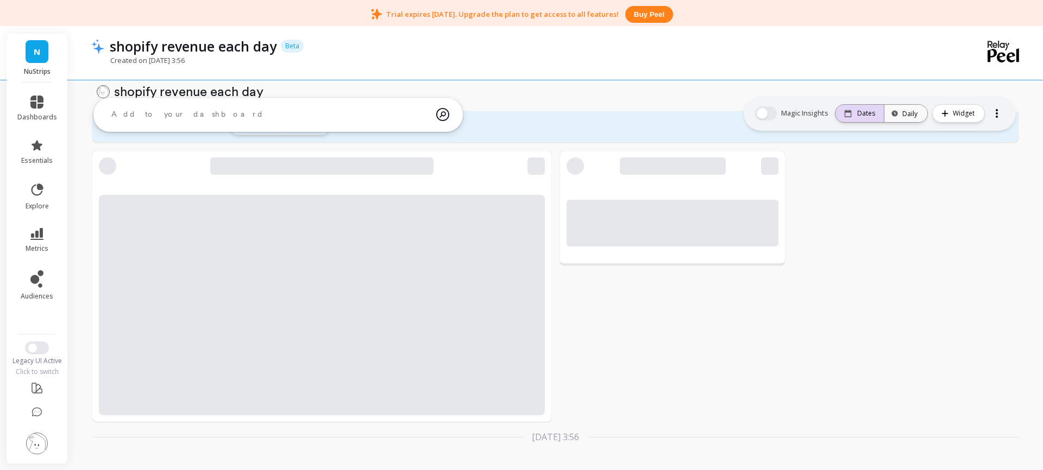
click at [873, 115] on p "Dates" at bounding box center [866, 113] width 18 height 9
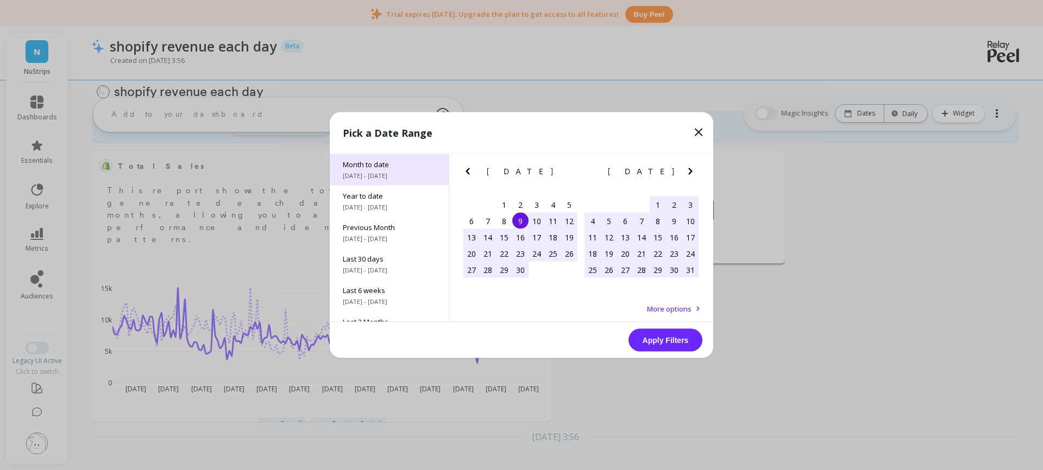
click at [376, 176] on span "10/1/2025 - 10/9/2025" at bounding box center [389, 176] width 93 height 9
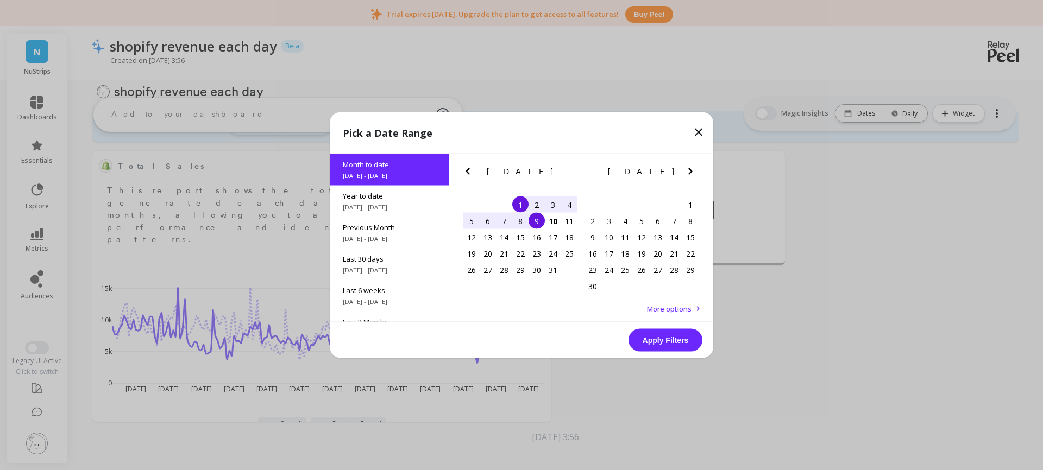
click at [642, 342] on button "Apply Filters" at bounding box center [666, 340] width 74 height 23
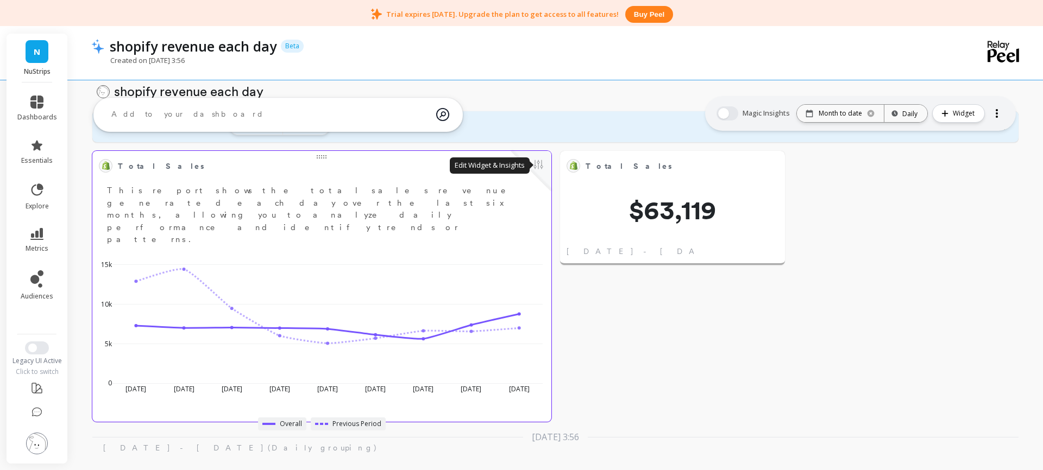
click at [540, 166] on button at bounding box center [538, 165] width 13 height 15
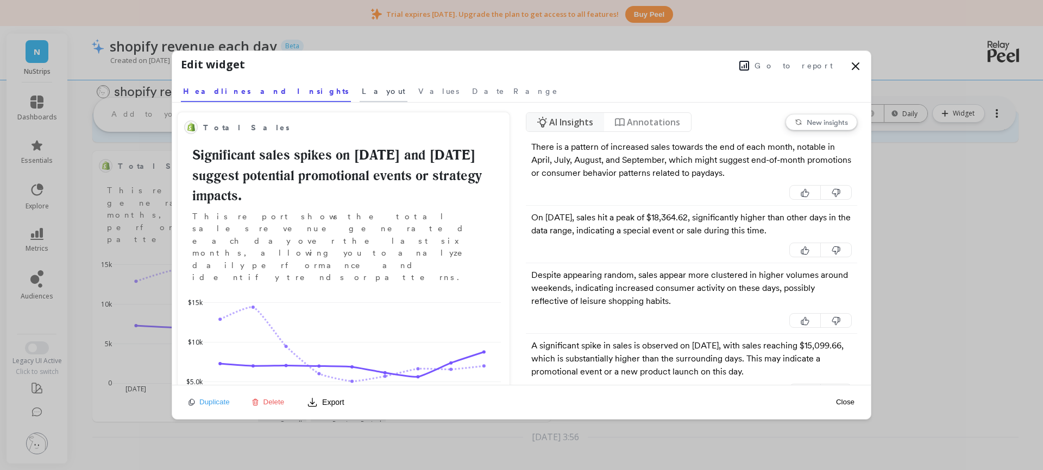
click at [362, 92] on span "Layout" at bounding box center [383, 91] width 43 height 11
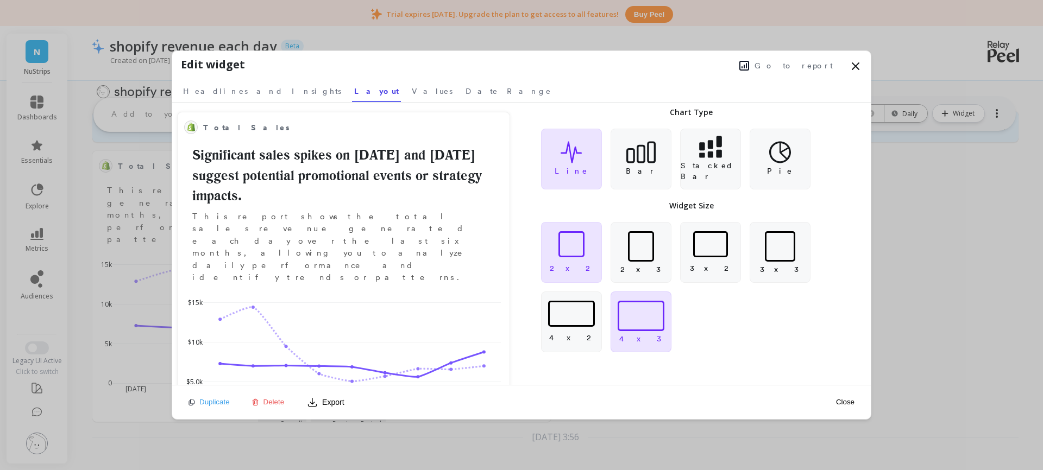
click at [658, 320] on div at bounding box center [641, 316] width 47 height 30
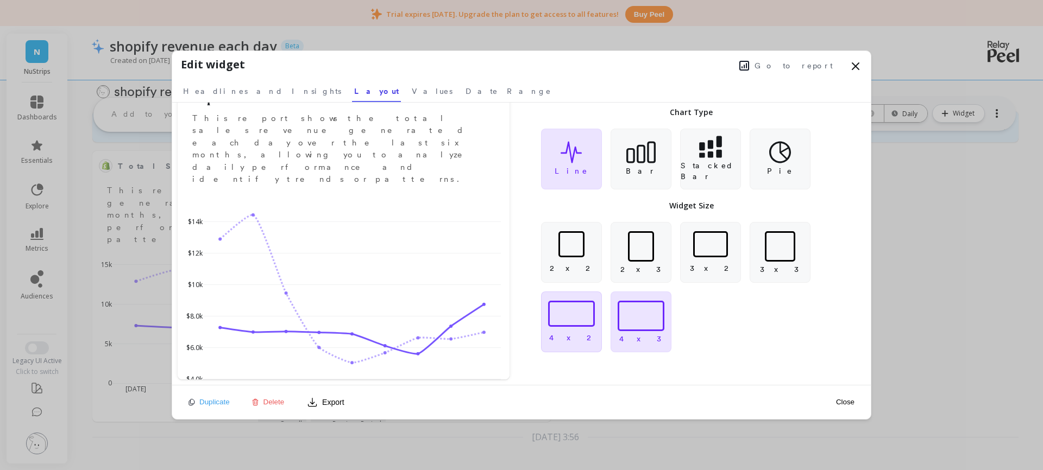
scroll to position [98, 0]
click at [564, 319] on div at bounding box center [571, 314] width 47 height 26
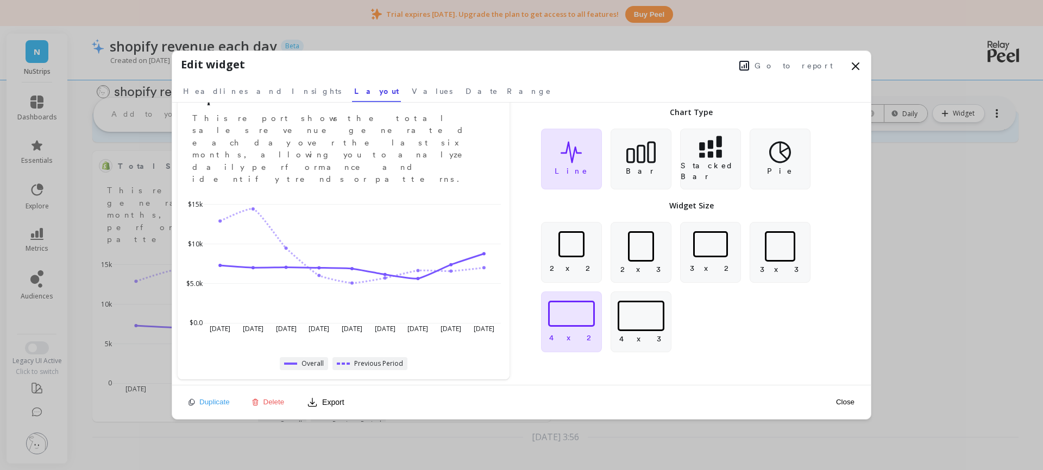
click at [843, 403] on button "Close" at bounding box center [845, 402] width 25 height 9
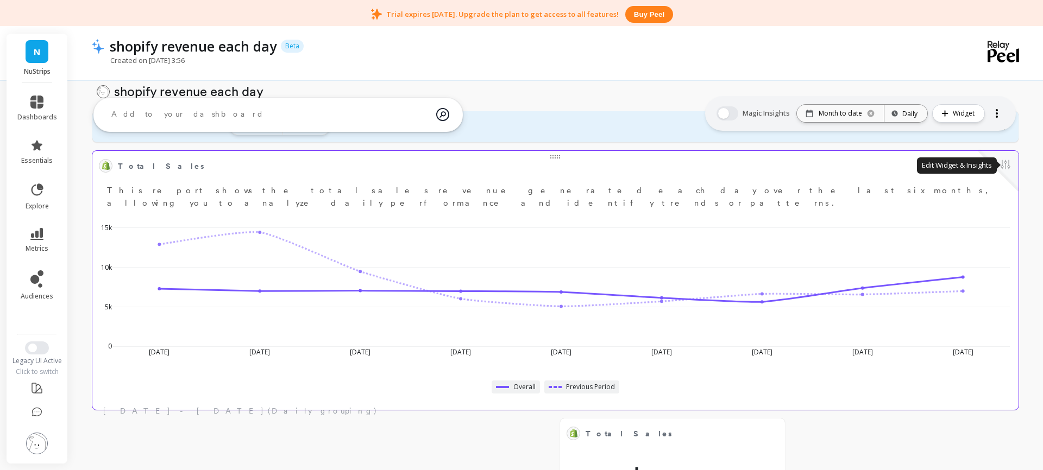
click at [1006, 168] on button at bounding box center [1005, 165] width 13 height 15
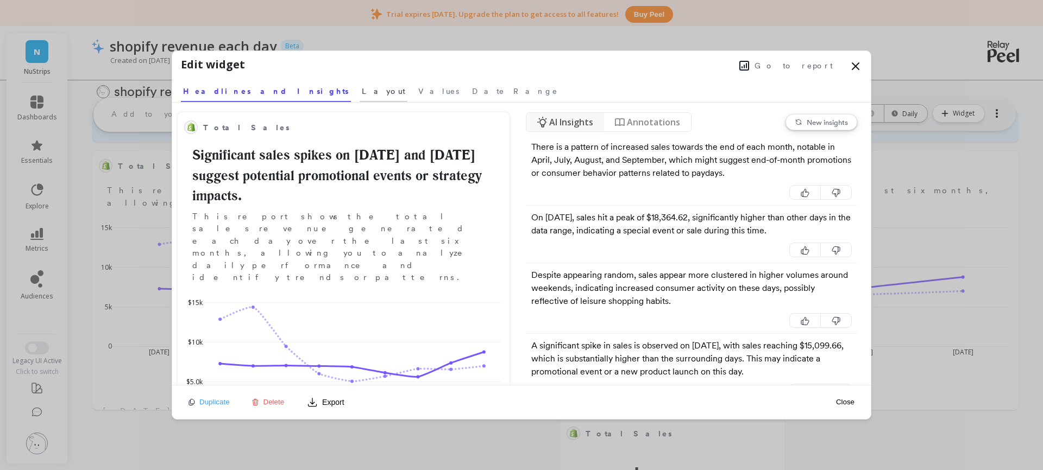
click at [362, 91] on span "Layout" at bounding box center [383, 91] width 43 height 11
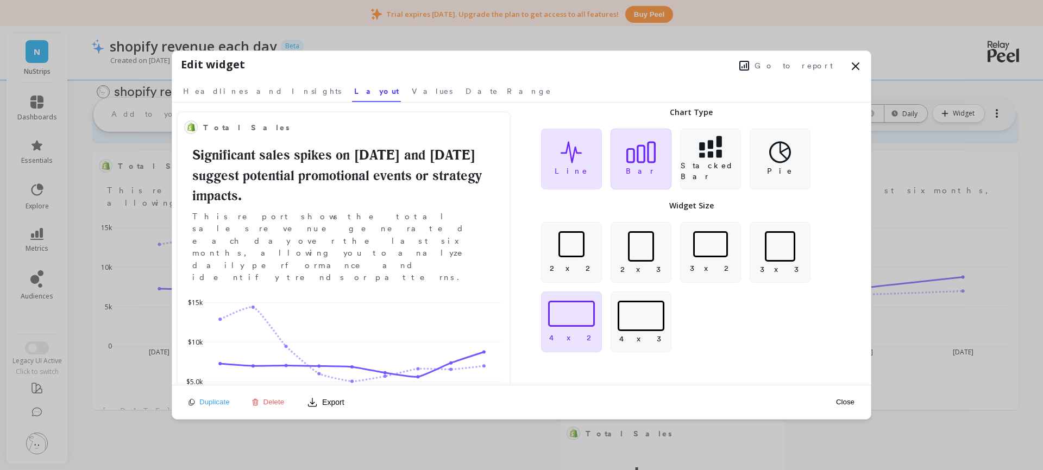
click at [642, 162] on icon at bounding box center [640, 153] width 29 height 22
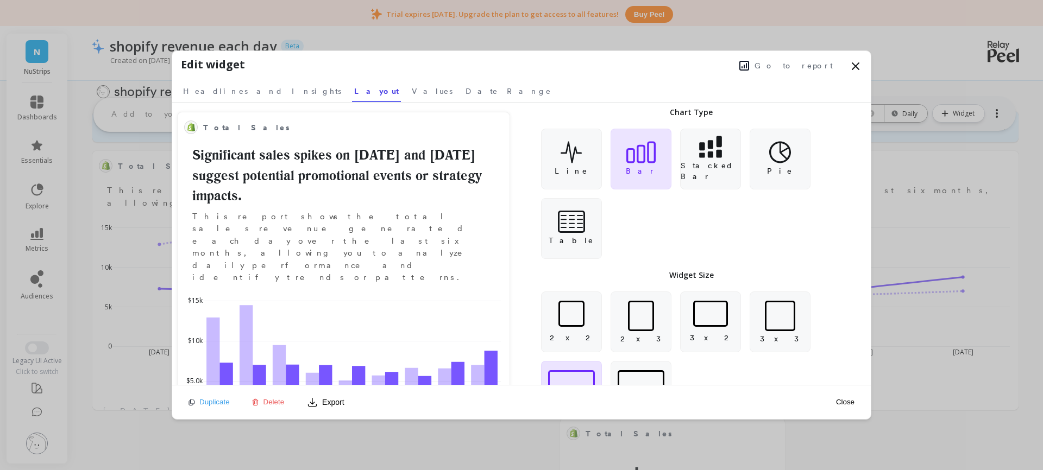
scroll to position [48, 0]
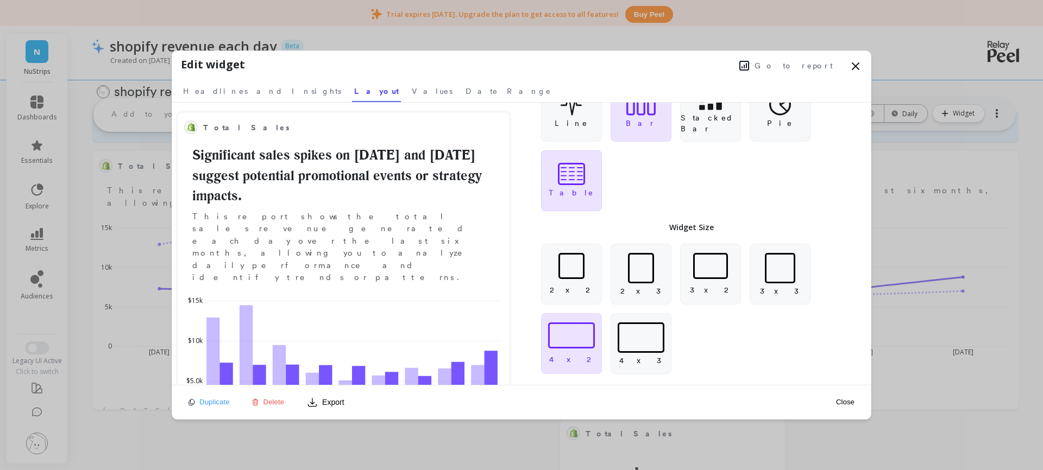
click at [577, 189] on p "Table" at bounding box center [571, 192] width 45 height 11
click at [848, 404] on button "Close" at bounding box center [845, 402] width 25 height 9
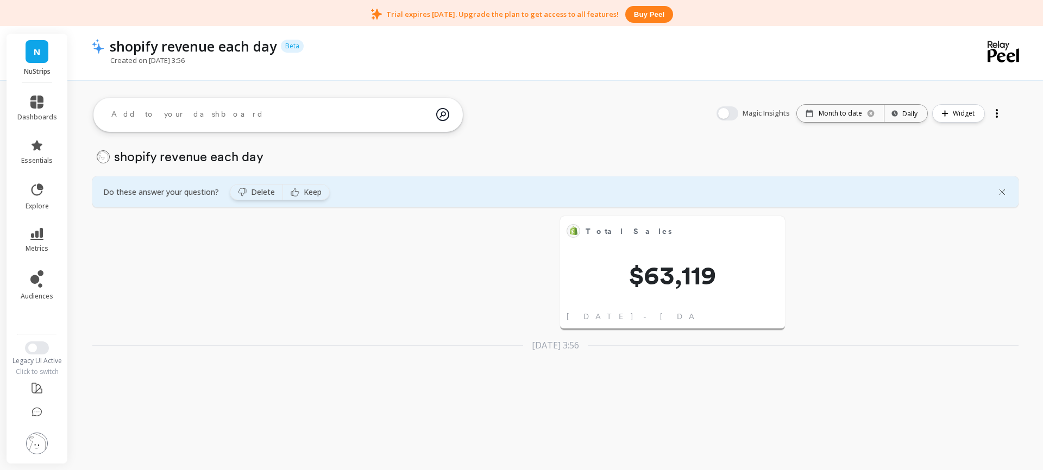
scroll to position [0, 0]
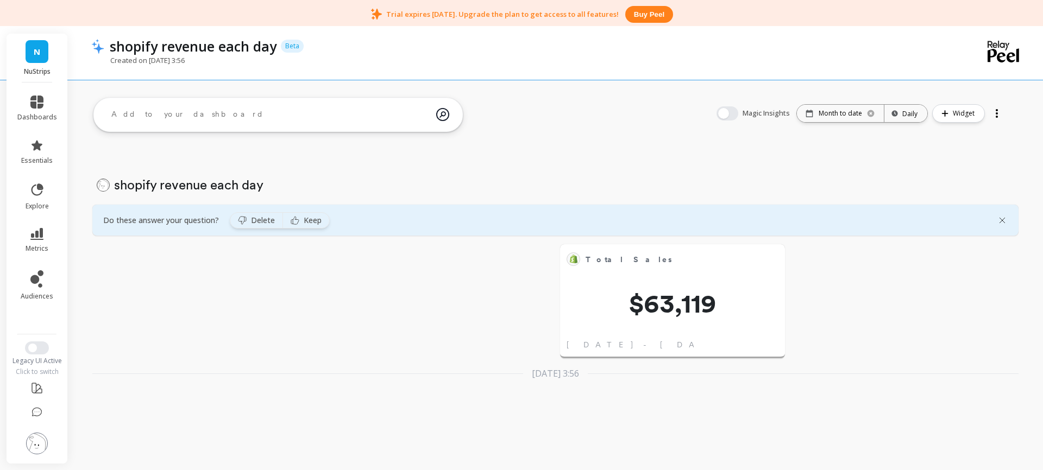
click at [996, 112] on div at bounding box center [997, 113] width 2 height 2
click at [962, 290] on div "Total Sales Edit Widget & Insights $63,119 Oct 1 - Oct 9, 2025 Delete section s…" at bounding box center [555, 281] width 975 height 251
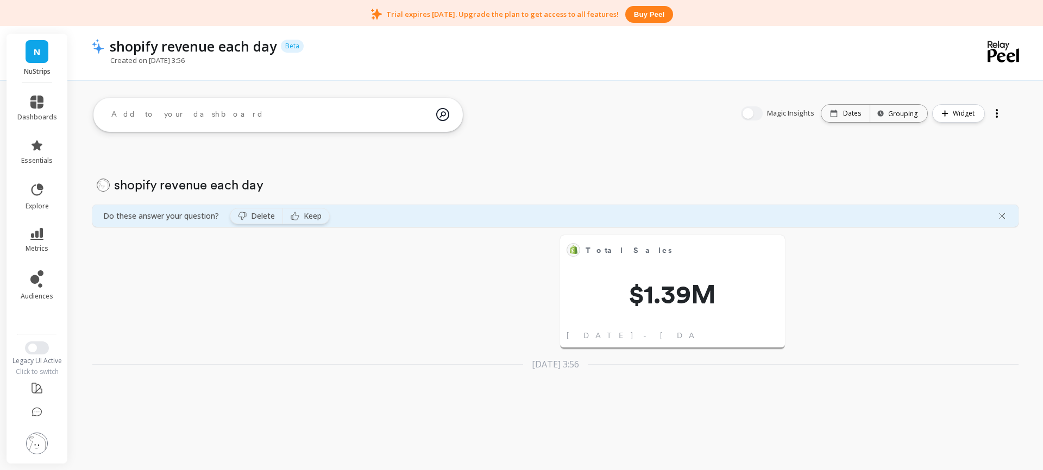
click at [233, 265] on div "Total Sales Edit Widget & Insights $1.39M Apr 10 - Oct 10, 2025 Delete section …" at bounding box center [555, 277] width 975 height 242
click at [405, 118] on textarea at bounding box center [270, 114] width 334 height 29
click at [965, 116] on span "Widget" at bounding box center [965, 113] width 25 height 11
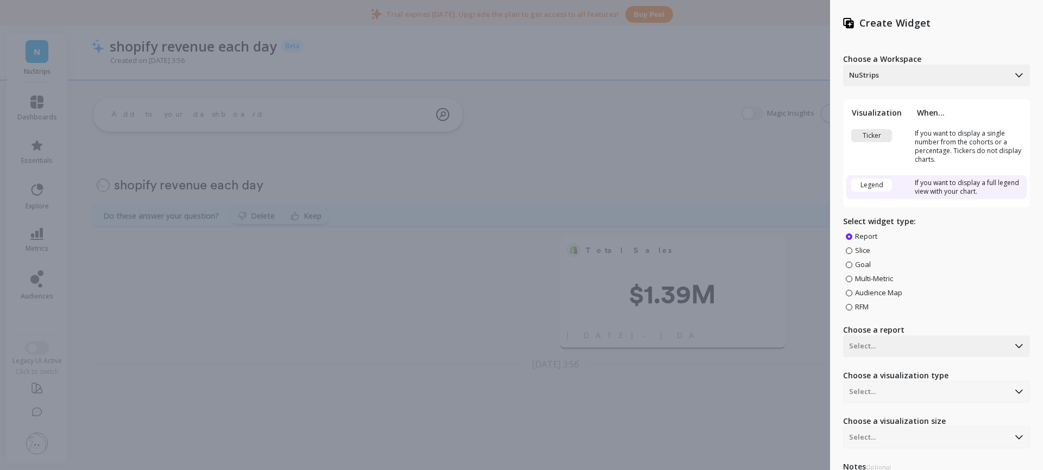
click at [589, 161] on div "Create Widget Choose a Workspace NuStrips Visualization When... Ticker If you w…" at bounding box center [521, 235] width 1043 height 470
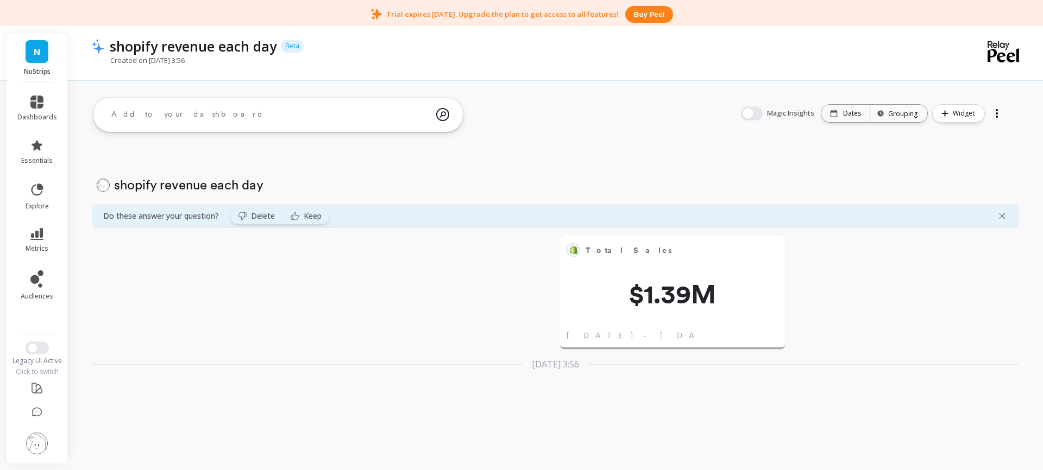
click at [163, 121] on textarea at bounding box center [270, 114] width 334 height 29
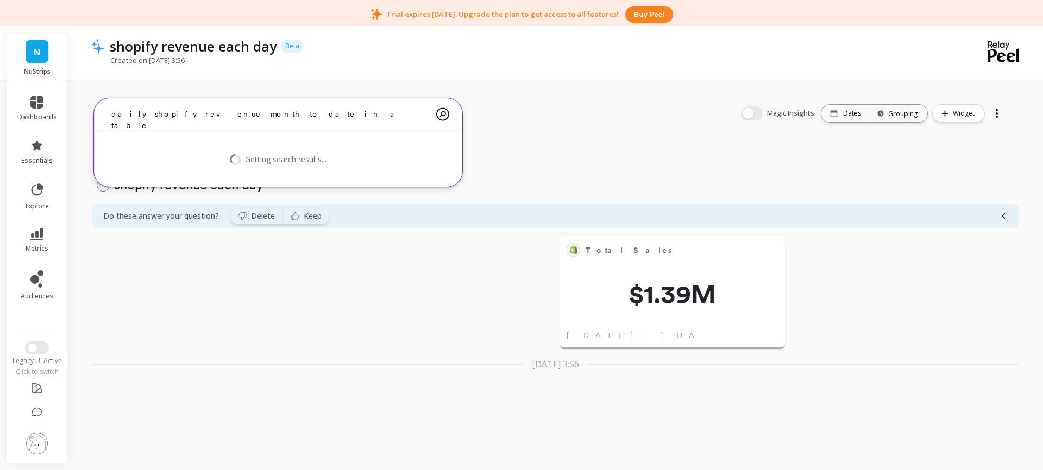
type textarea "daily shopify revenue month to date in a table"
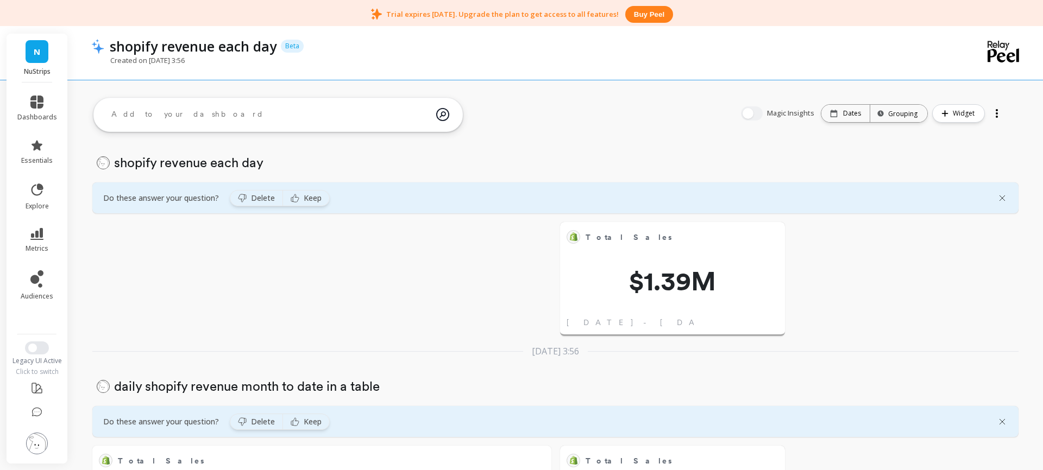
scroll to position [4, 0]
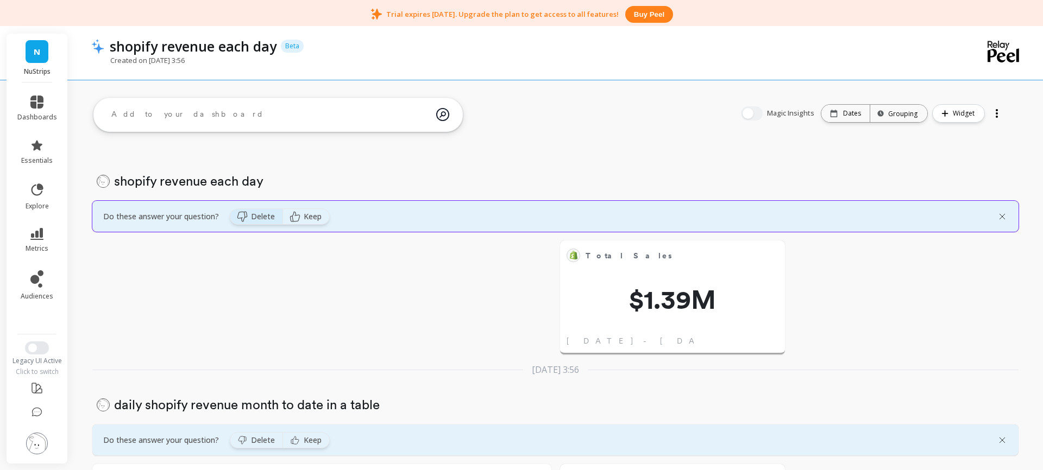
click at [256, 218] on span "Delete" at bounding box center [263, 216] width 24 height 11
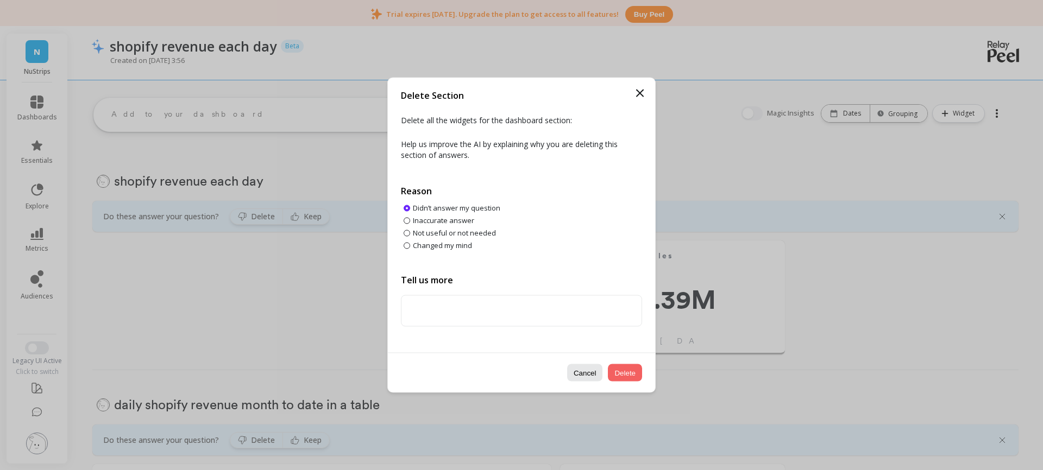
click at [467, 249] on span "Changed my mind" at bounding box center [442, 246] width 59 height 10
click at [0, 0] on input "Changed my mind" at bounding box center [0, 0] width 0 height 0
click at [631, 370] on button "Delete" at bounding box center [625, 373] width 34 height 17
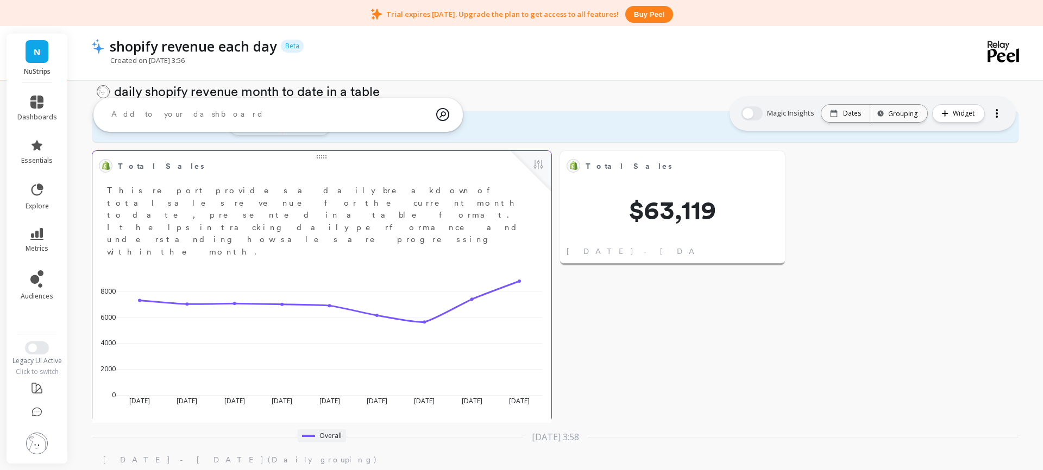
scroll to position [65, 0]
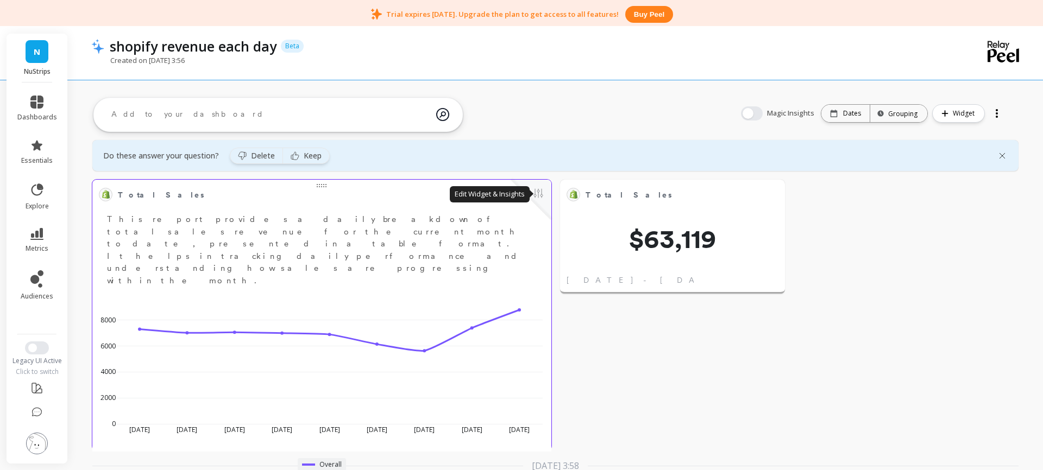
click at [540, 197] on button at bounding box center [538, 194] width 13 height 15
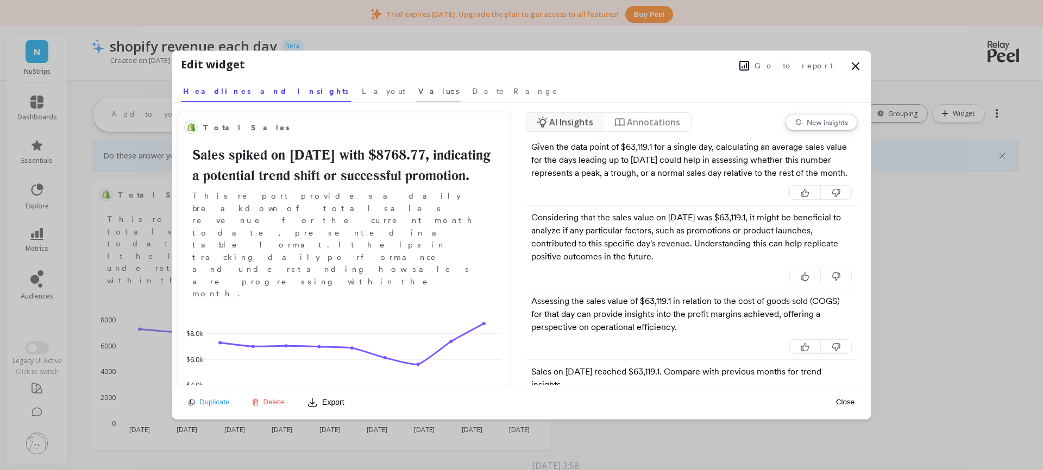
click at [418, 89] on span "Values" at bounding box center [438, 91] width 41 height 11
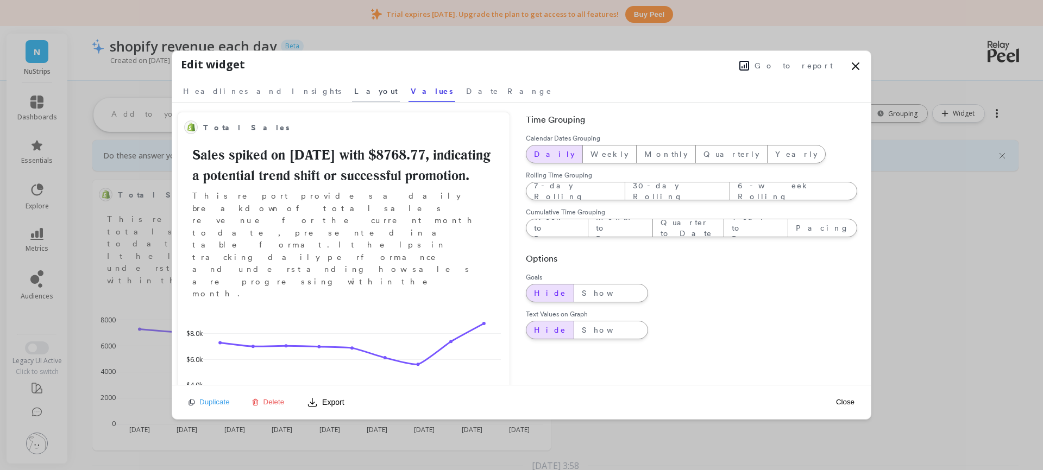
click at [354, 91] on span "Layout" at bounding box center [375, 91] width 43 height 11
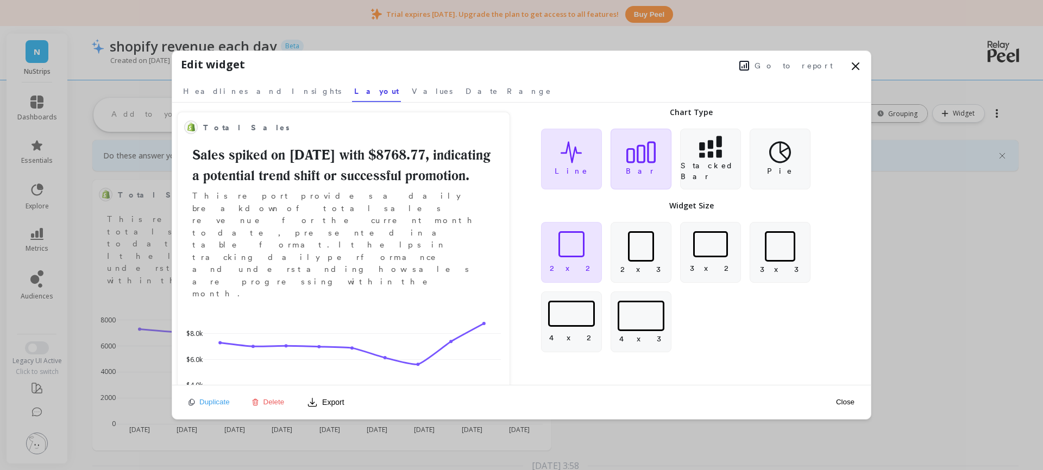
click at [647, 167] on div "Bar" at bounding box center [641, 159] width 61 height 61
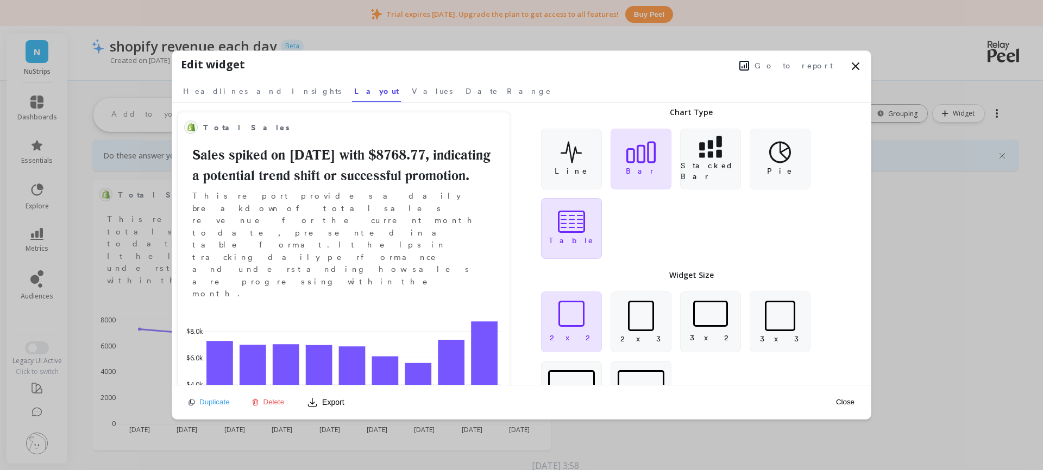
click at [582, 236] on div "Table" at bounding box center [571, 228] width 61 height 61
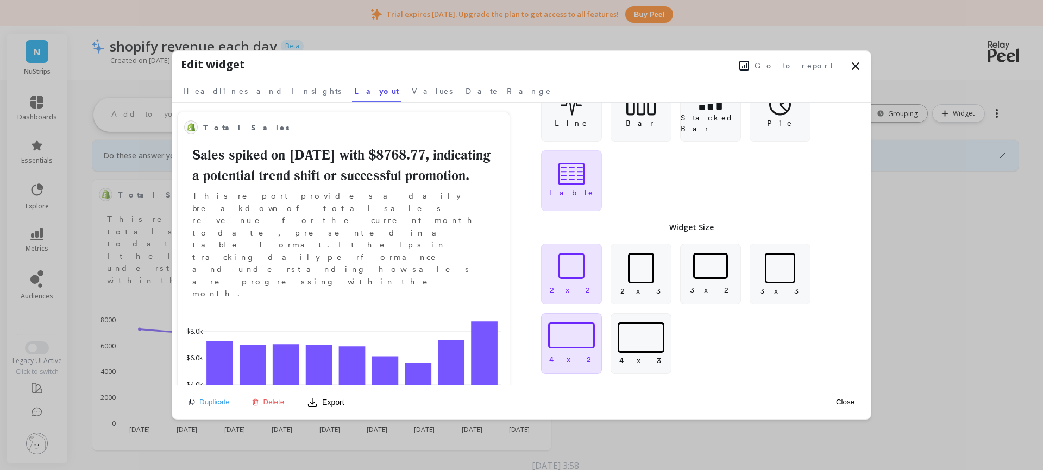
click at [572, 344] on div at bounding box center [571, 336] width 47 height 26
click at [848, 404] on button "Close" at bounding box center [845, 402] width 25 height 9
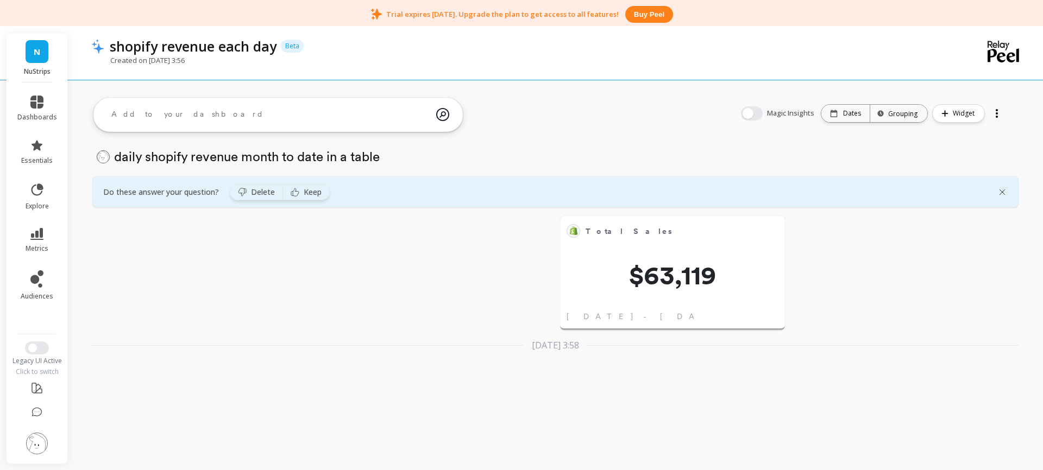
scroll to position [28, 0]
click at [185, 123] on textarea at bounding box center [270, 114] width 334 height 29
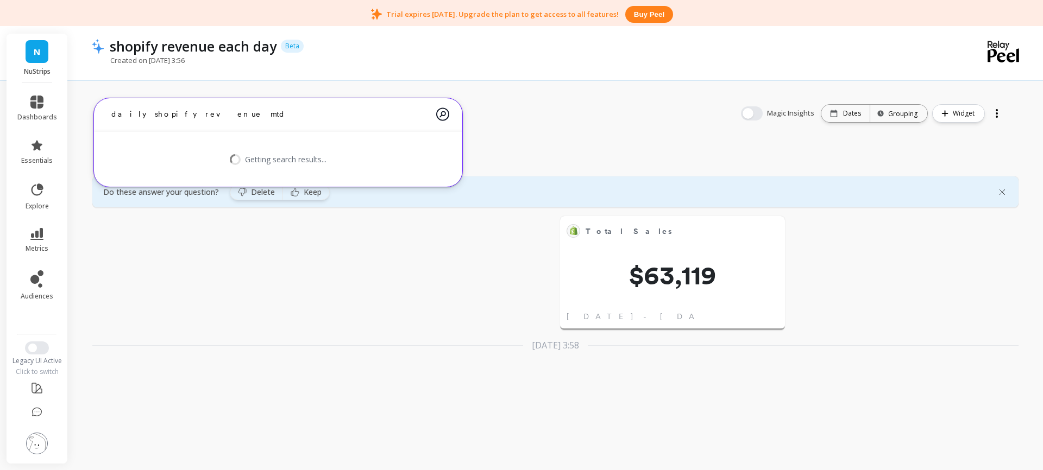
type textarea "daily shopify revenue mtd"
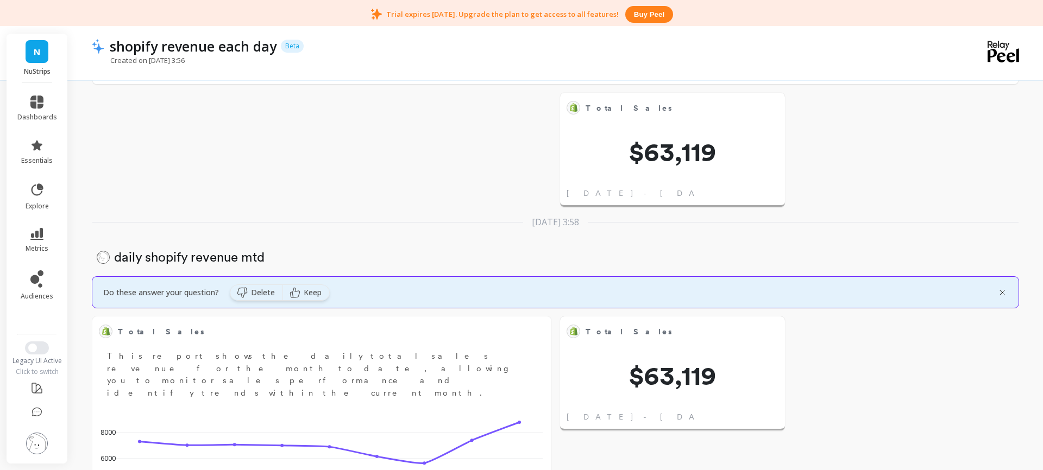
scroll to position [586, 0]
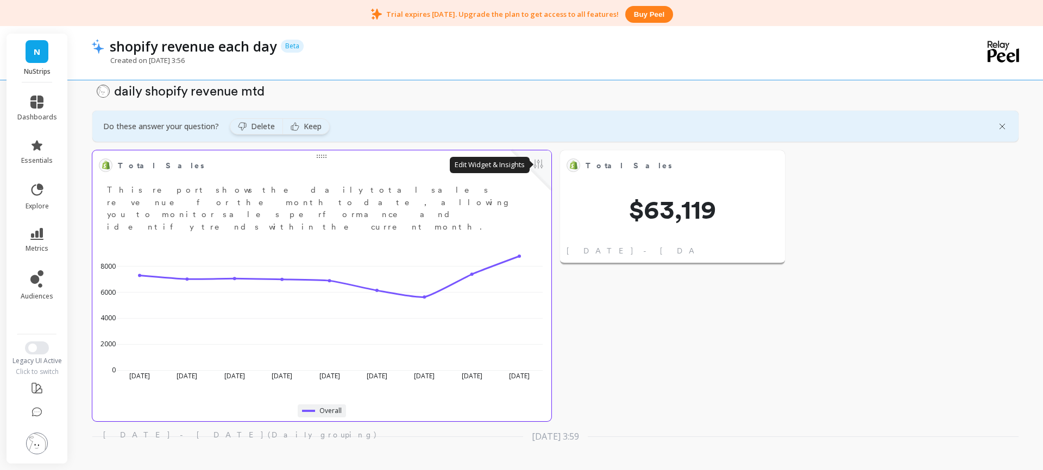
click at [536, 163] on button at bounding box center [538, 165] width 13 height 15
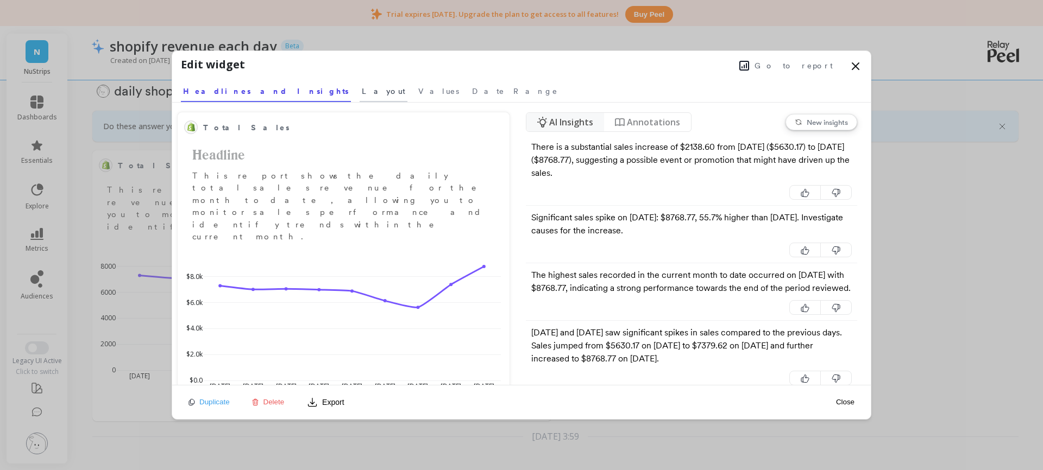
click at [362, 88] on span "Layout" at bounding box center [383, 91] width 43 height 11
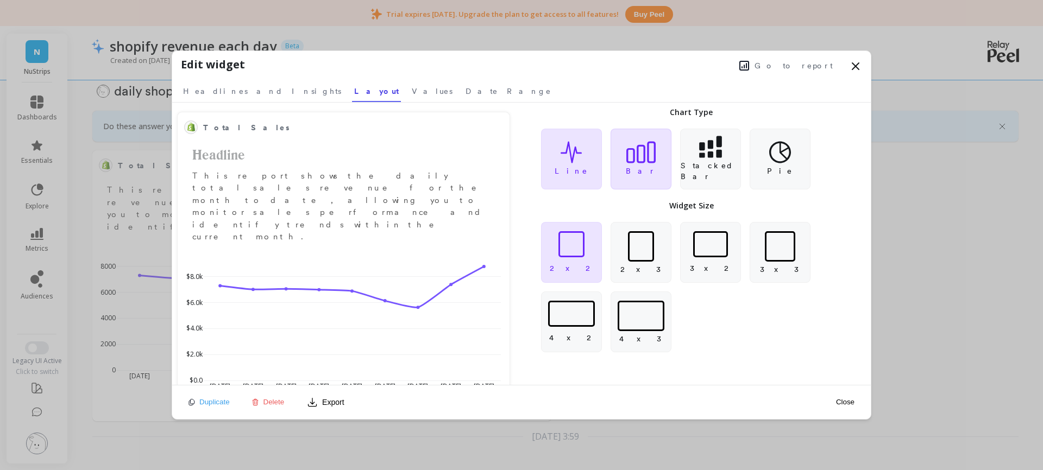
click at [638, 156] on icon at bounding box center [640, 152] width 29 height 22
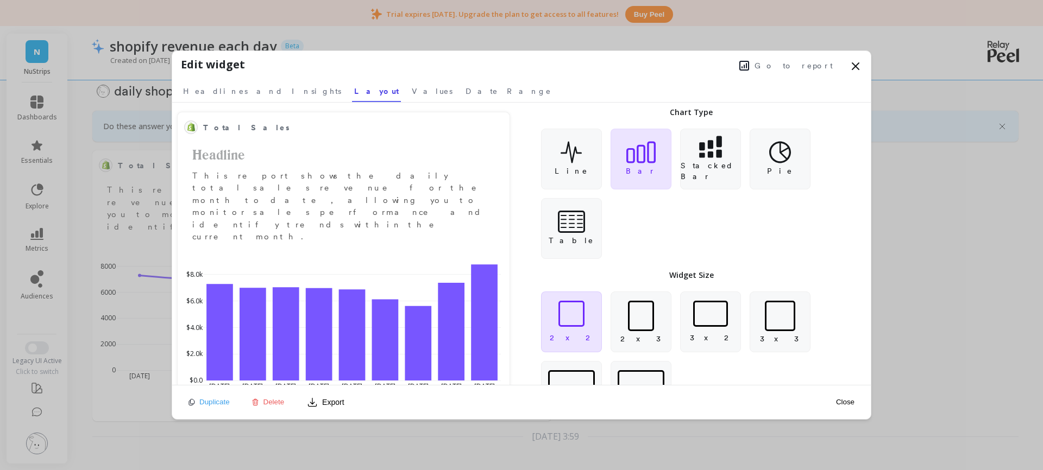
scroll to position [48, 0]
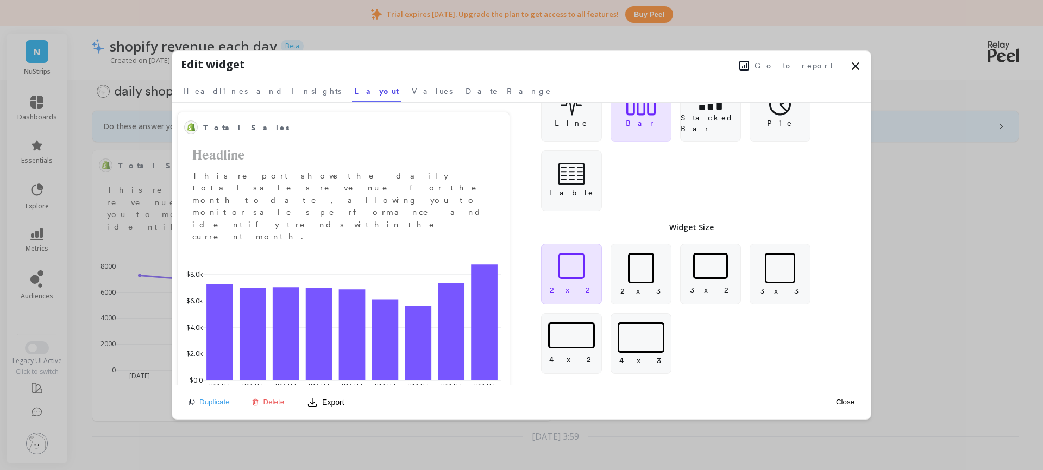
click at [576, 348] on div at bounding box center [571, 336] width 47 height 26
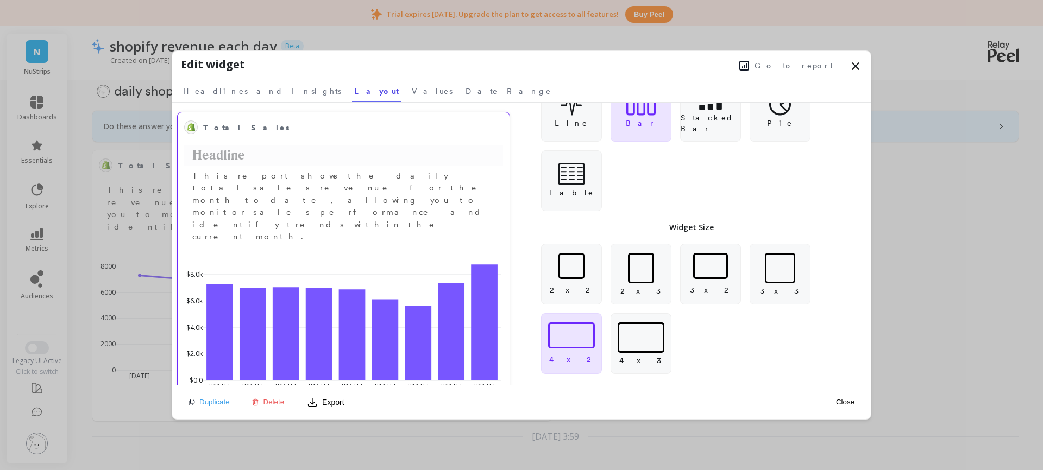
click at [218, 154] on h2 "Headline" at bounding box center [343, 155] width 319 height 21
click at [561, 183] on icon at bounding box center [571, 174] width 27 height 22
click at [561, 178] on icon at bounding box center [571, 174] width 27 height 22
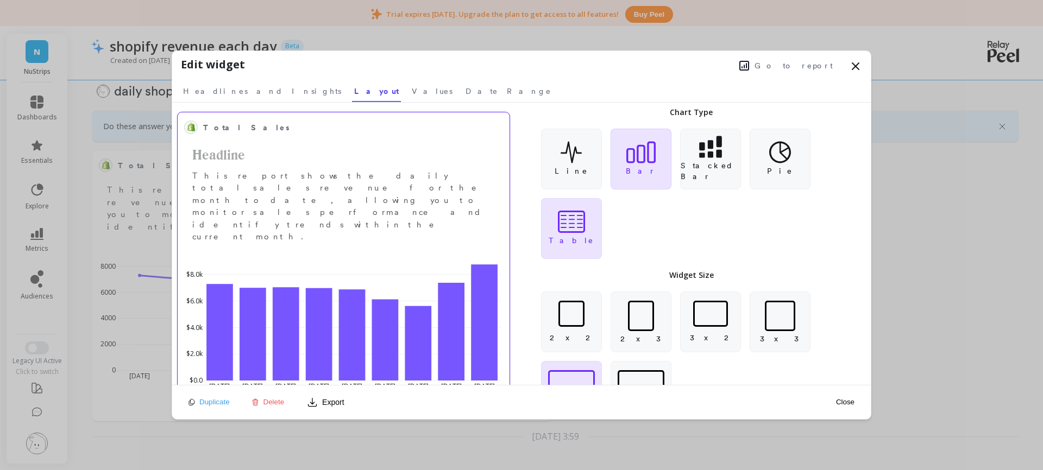
click at [651, 165] on div "Bar" at bounding box center [641, 159] width 61 height 61
click at [698, 162] on div "Stacked Bar" at bounding box center [710, 159] width 61 height 61
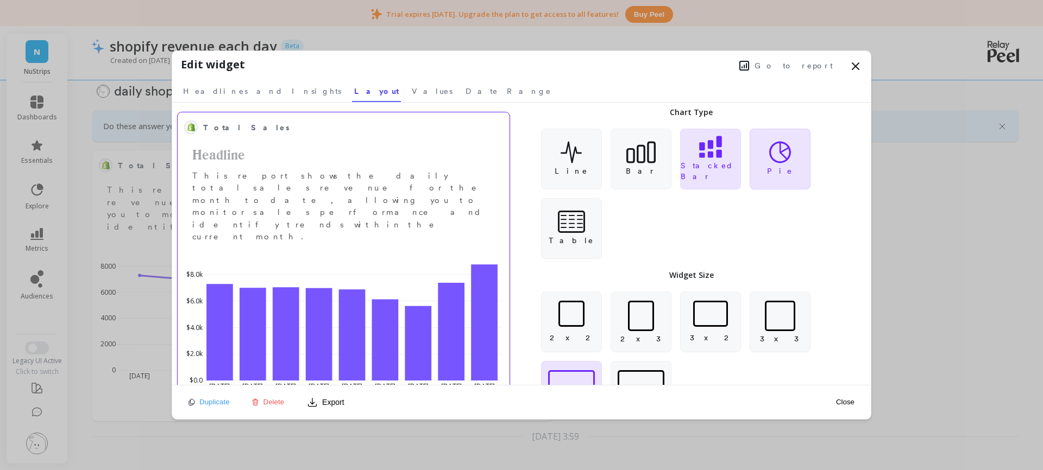
click at [775, 161] on icon at bounding box center [780, 153] width 22 height 22
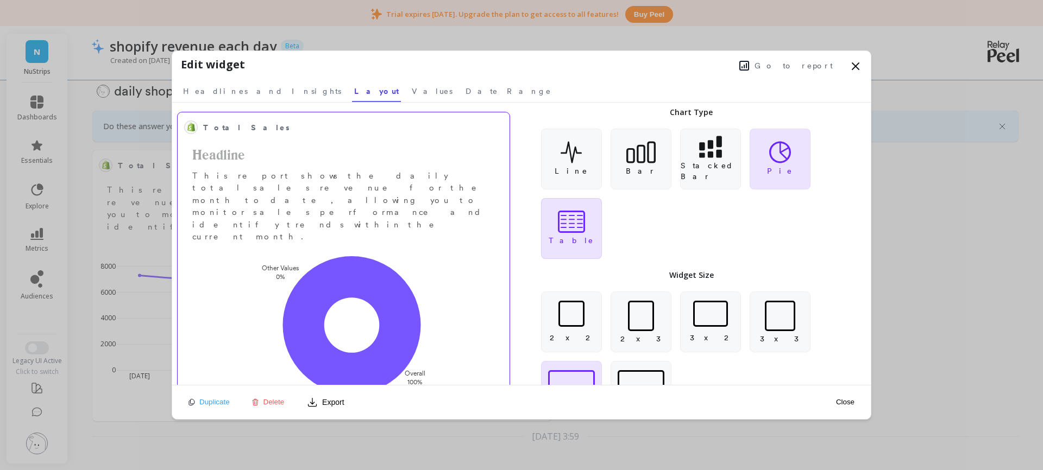
click at [584, 230] on rect at bounding box center [572, 222] width 26 height 21
click at [650, 155] on icon at bounding box center [640, 152] width 29 height 22
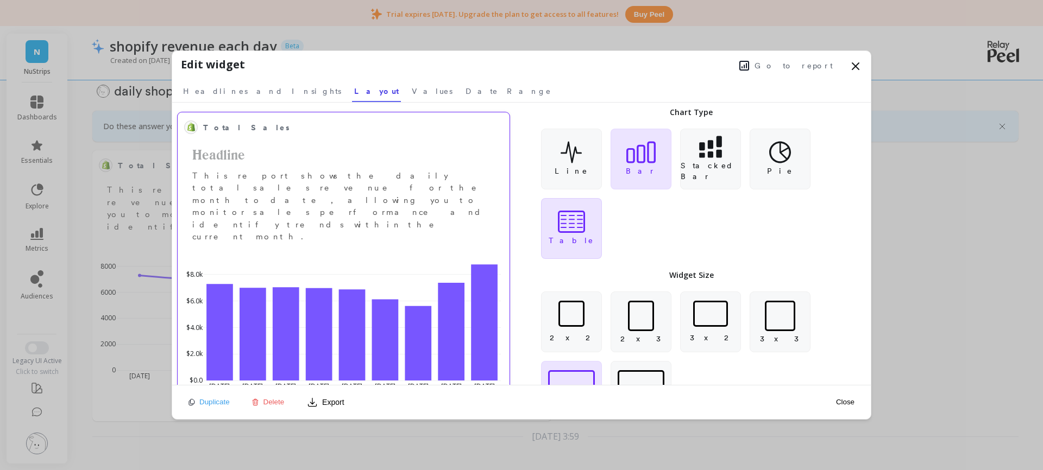
click at [572, 223] on icon at bounding box center [571, 222] width 5 height 12
click at [219, 158] on h2 "Headline" at bounding box center [343, 155] width 319 height 21
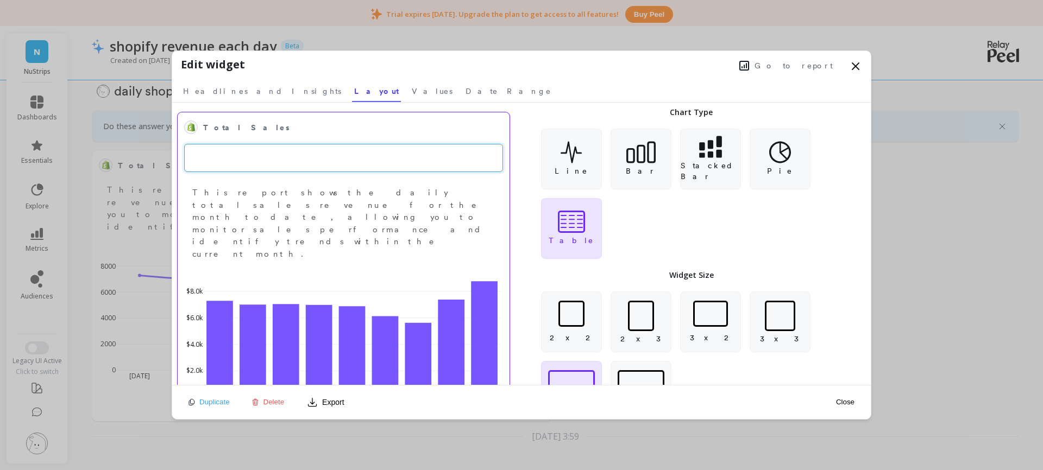
click at [656, 219] on div "Line Bar Stacked Bar Pie Table" at bounding box center [692, 193] width 332 height 143
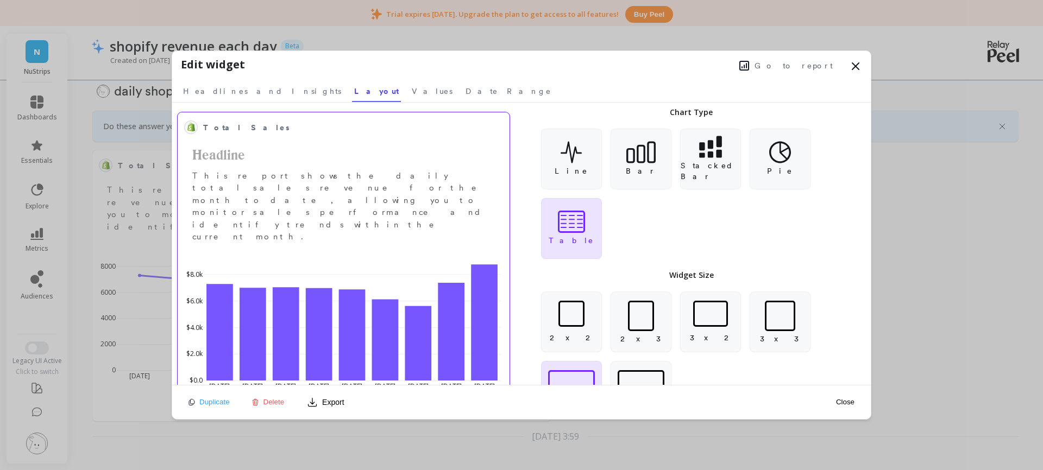
click at [861, 65] on icon at bounding box center [855, 66] width 13 height 13
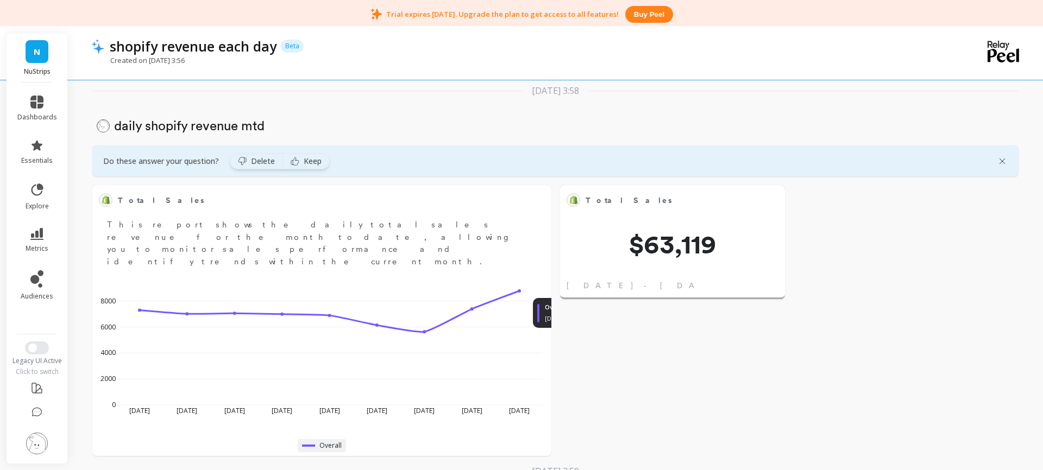
scroll to position [429, 0]
